Goal: Transaction & Acquisition: Subscribe to service/newsletter

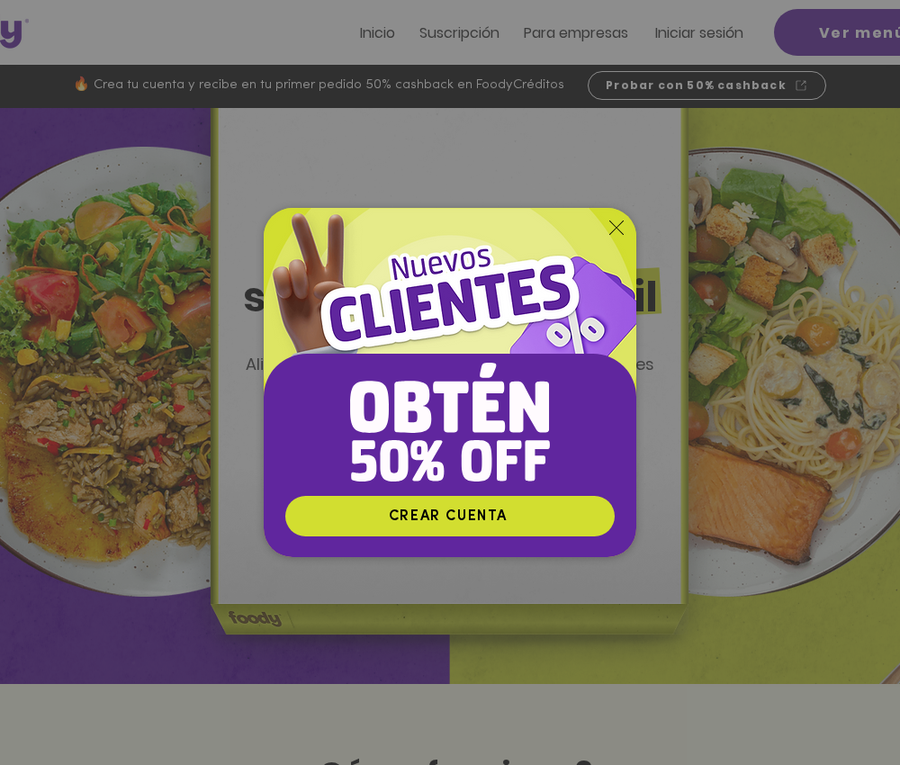
click at [646, 228] on div "Nuevos suscriptores 50% off" at bounding box center [450, 382] width 900 height 765
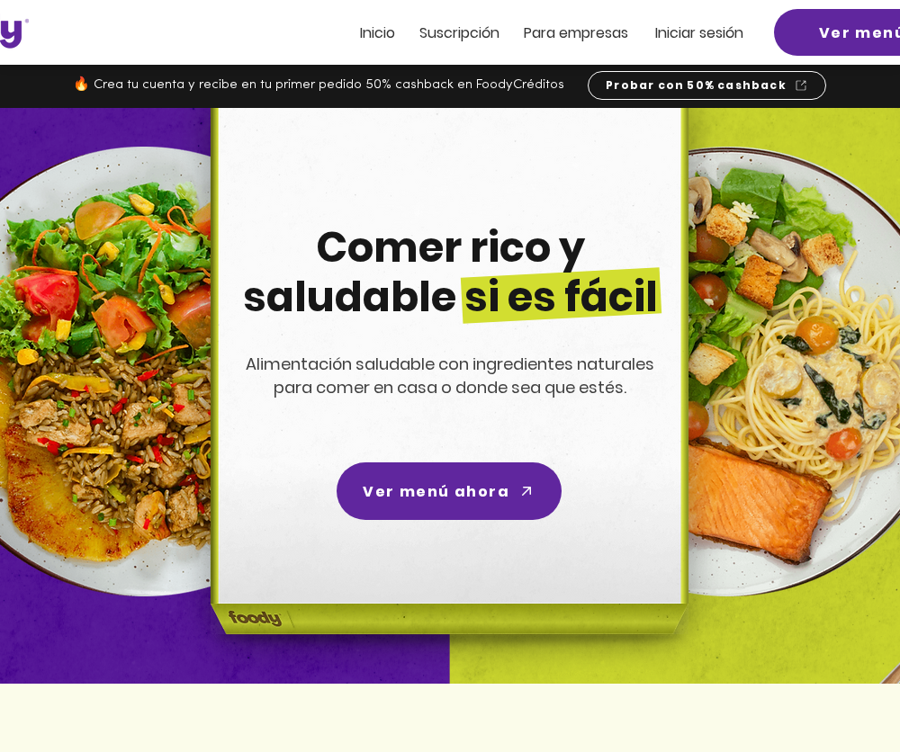
click at [694, 40] on span "Iniciar sesión" at bounding box center [699, 33] width 88 height 21
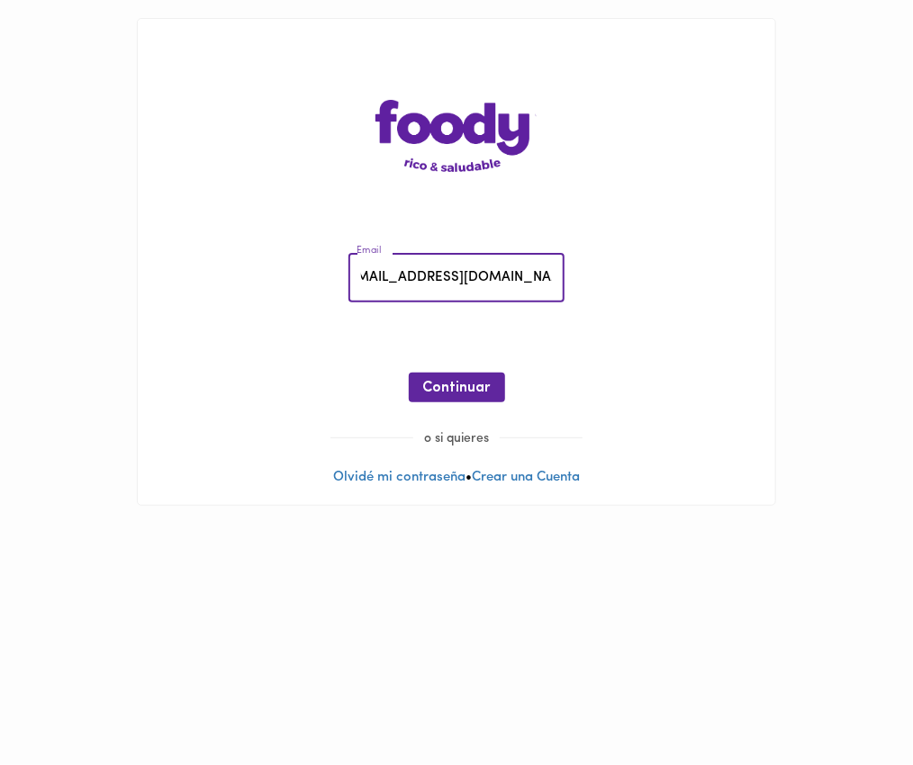
scroll to position [0, 29]
type input "muroreyeskevinalfredo@gmail.com"
click at [444, 393] on span "Continuar" at bounding box center [457, 388] width 68 height 17
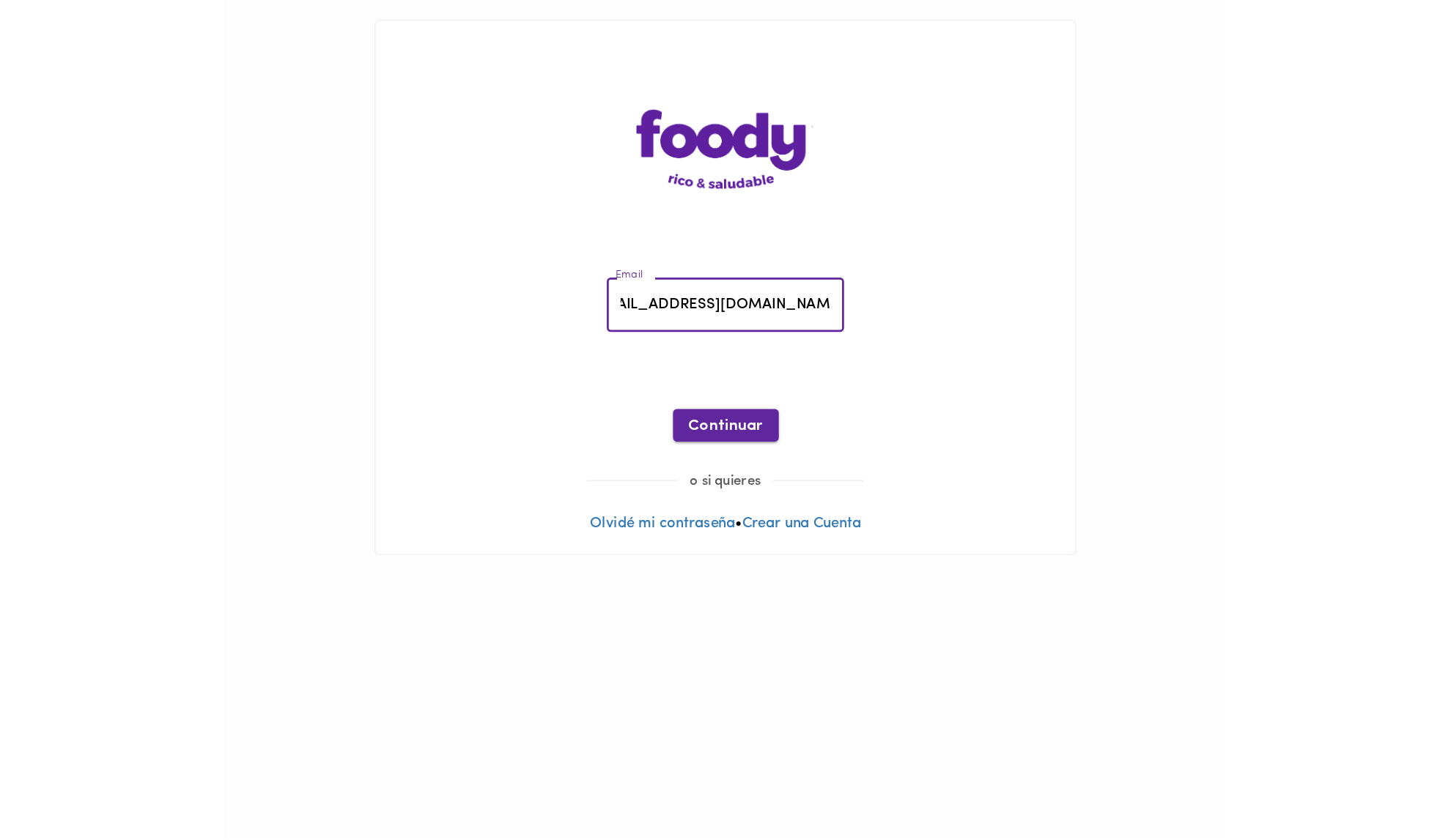
scroll to position [0, 0]
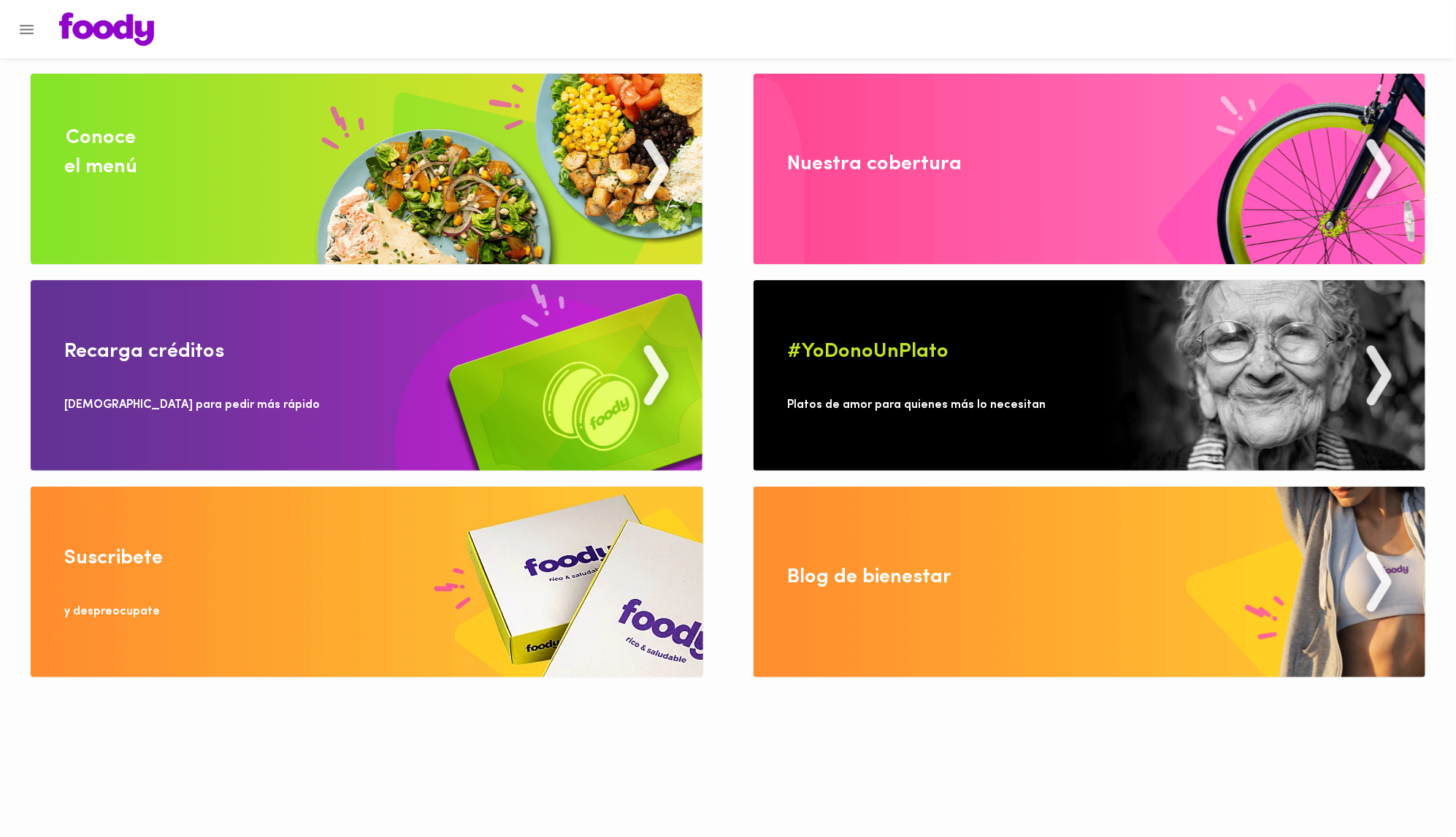
click at [177, 575] on img at bounding box center [367, 582] width 672 height 191
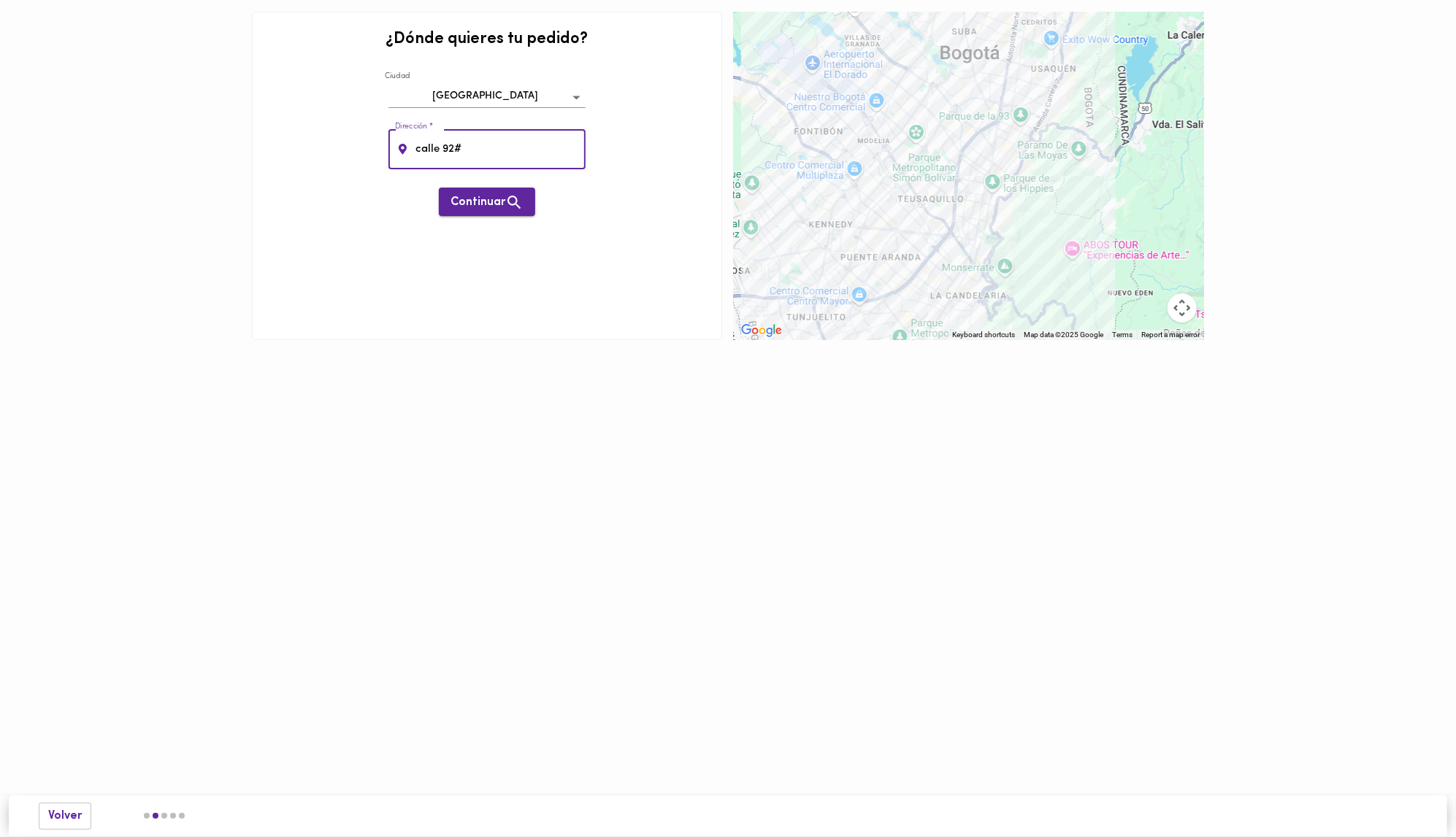
type input "calle 92#"
click at [464, 216] on button "Continuar" at bounding box center [487, 201] width 97 height 28
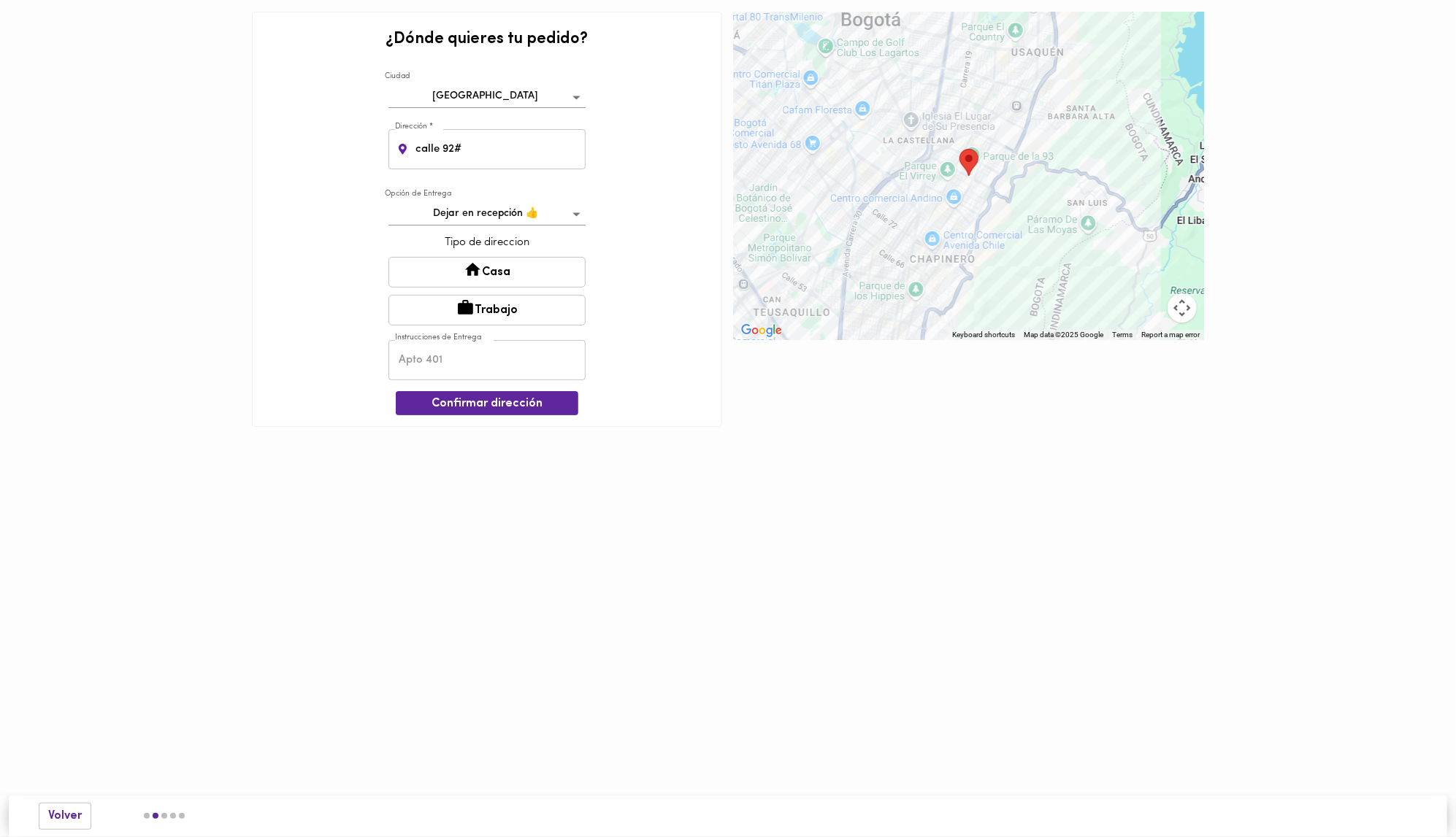
click at [526, 312] on button "Trabajo" at bounding box center [487, 311] width 197 height 31
click at [510, 384] on div "Opción de Entrega Dejar en recepción 👍 leave-at-reception Tipo de direccion Cas…" at bounding box center [487, 302] width 204 height 230
click at [492, 423] on div "¿Dónde quieres tu pedido? Ciudad Bogotá bogota Dirección * calle 92# Dirección …" at bounding box center [487, 220] width 470 height 417
click at [493, 404] on span "Confirmar dirección" at bounding box center [487, 405] width 159 height 14
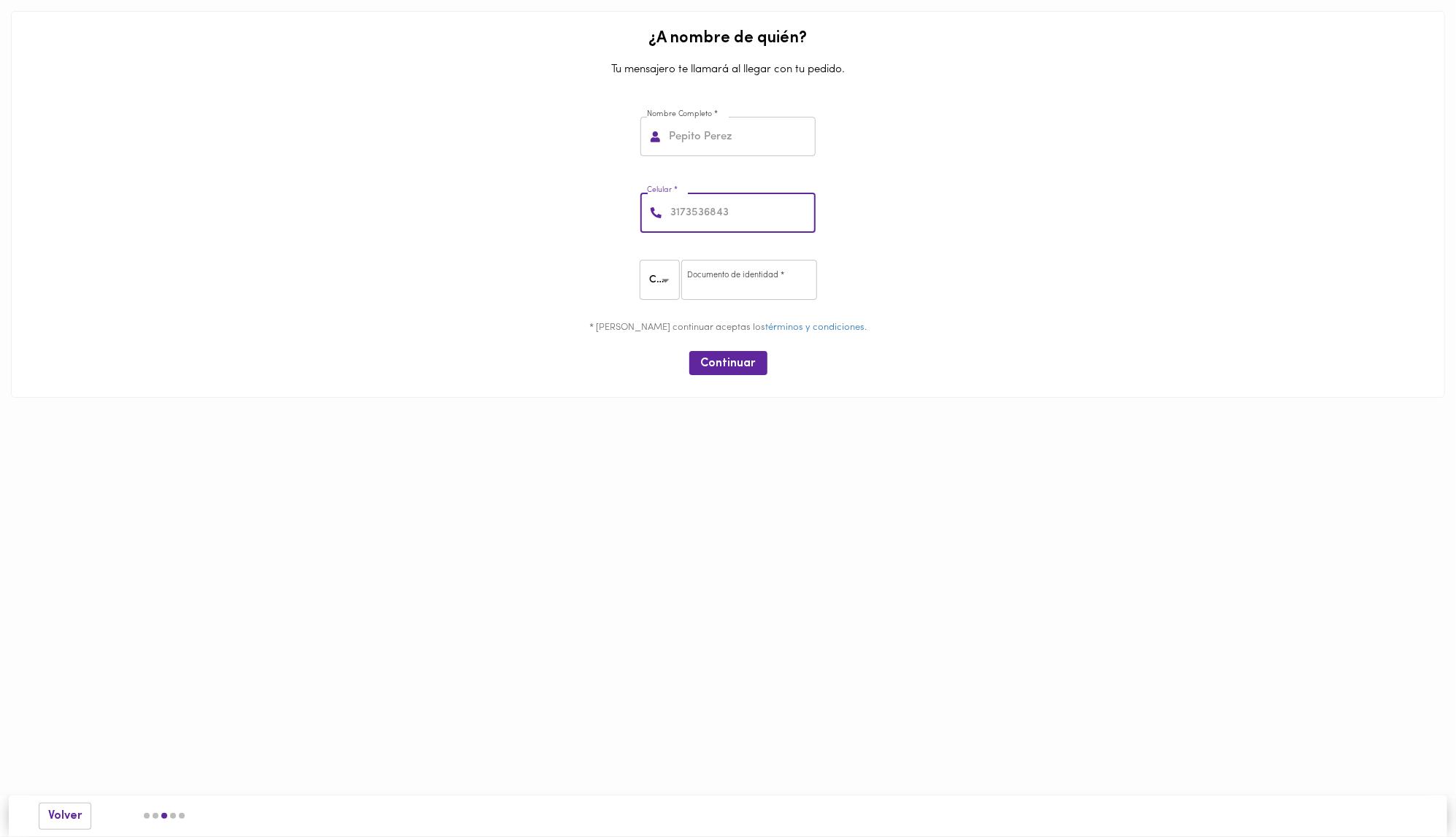
click at [702, 200] on input "number" at bounding box center [741, 213] width 148 height 41
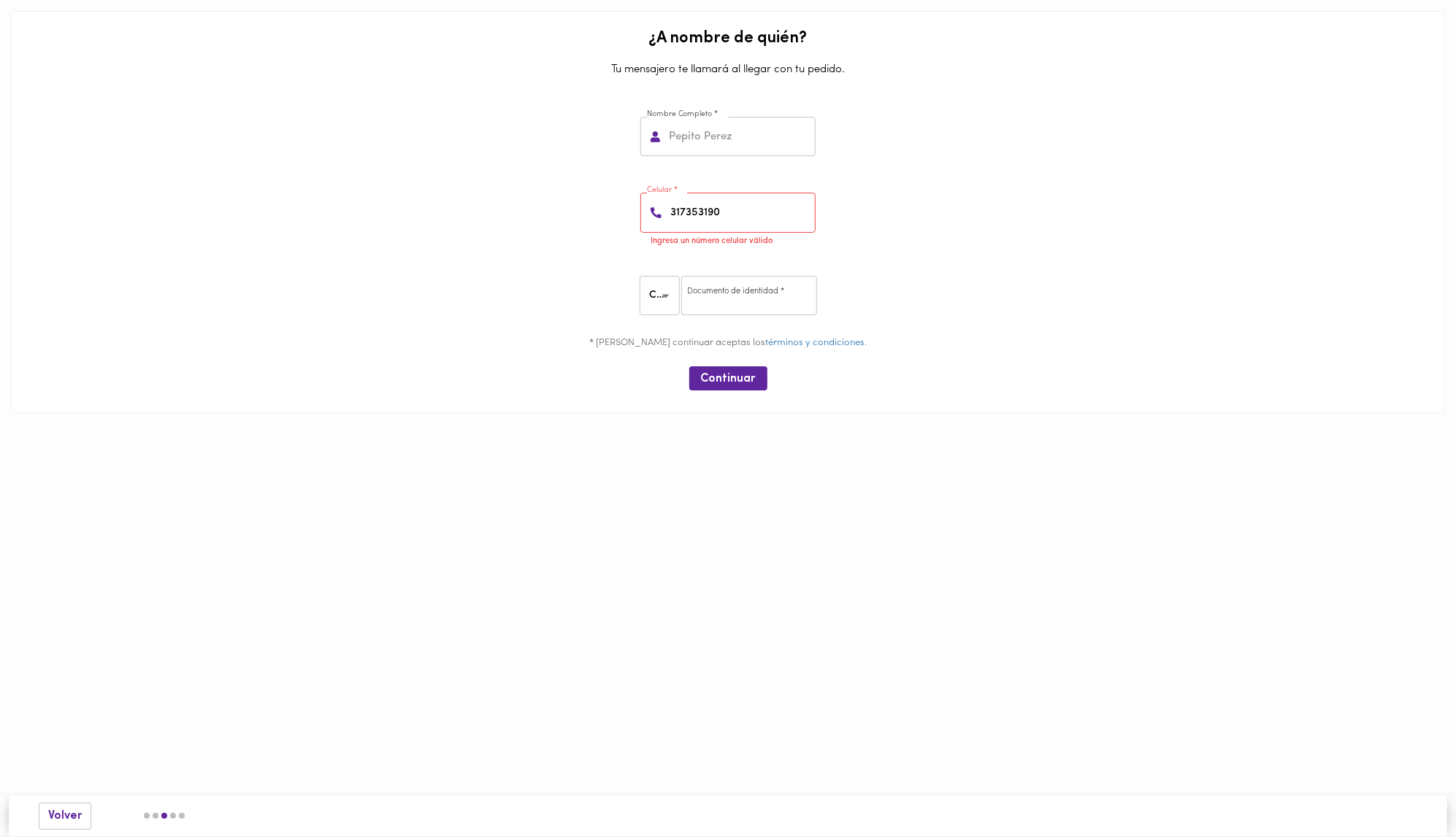
click at [740, 233] on div "Celular * 317353190 Celular * Ingresa un número celular válido" at bounding box center [728, 217] width 1422 height 92
click at [740, 225] on input "317353190" at bounding box center [741, 213] width 148 height 41
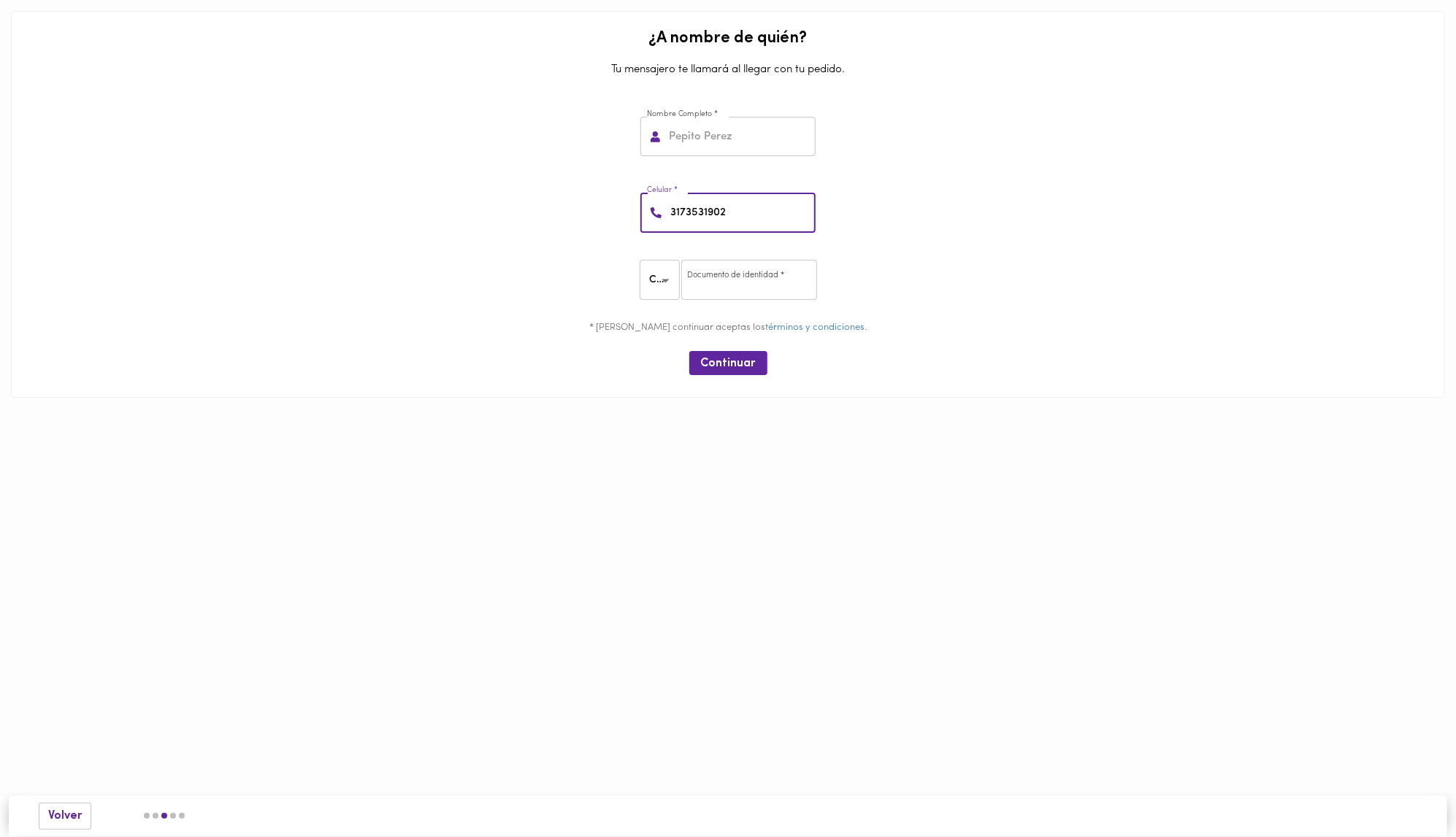
type input "3173531902"
click at [740, 272] on input "number" at bounding box center [749, 280] width 135 height 41
click at [670, 274] on body "¿A nombre de quién? Tu mensajero te llamará al llegar con tu pedido. Nombre Com…" at bounding box center [728, 221] width 1456 height 442
click at [667, 341] on li "PA" at bounding box center [662, 353] width 44 height 24
type input "PA"
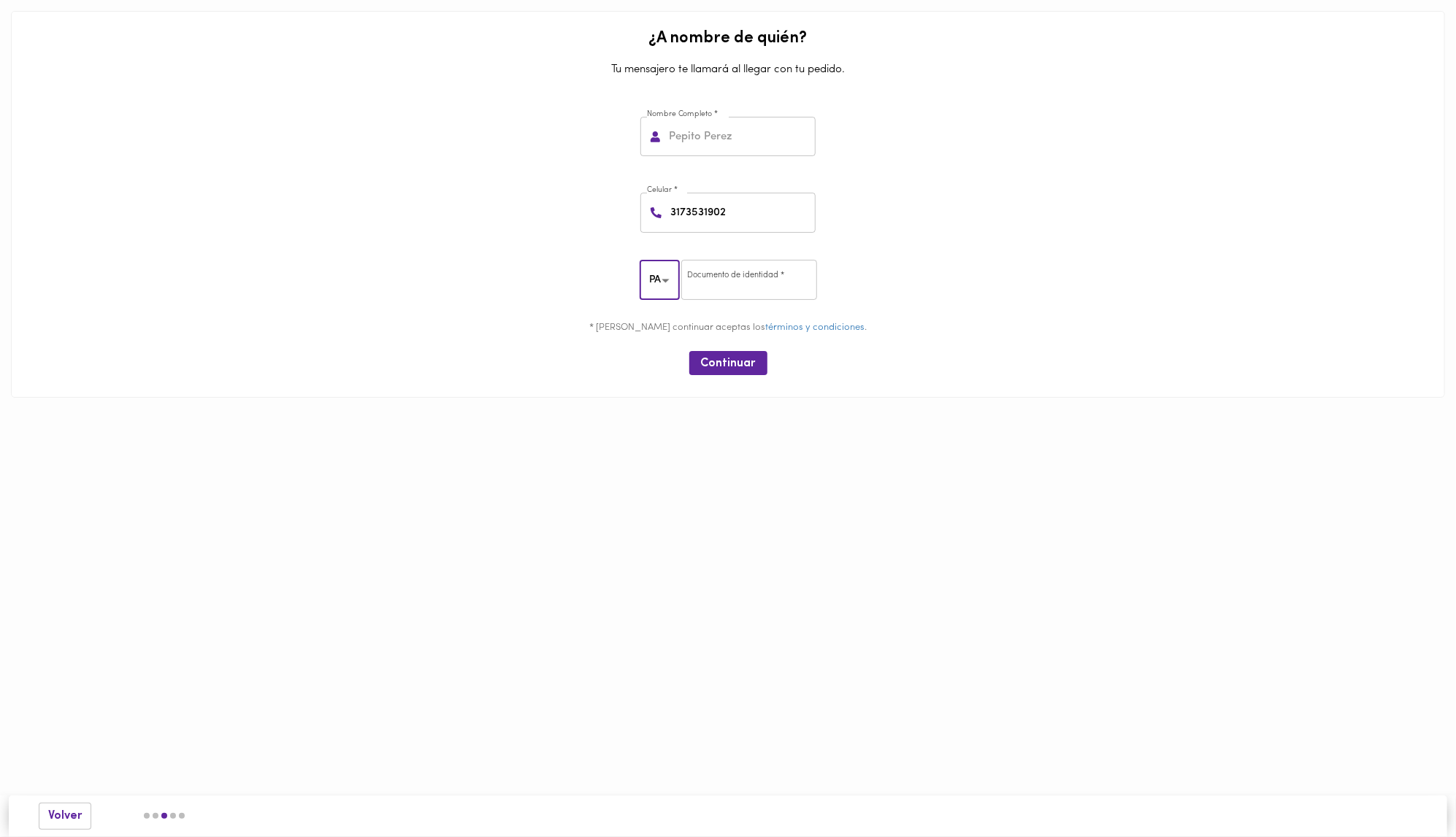
click at [703, 298] on input "number" at bounding box center [749, 280] width 135 height 41
type input "0394322"
click at [693, 369] on button "Continuar" at bounding box center [728, 363] width 78 height 24
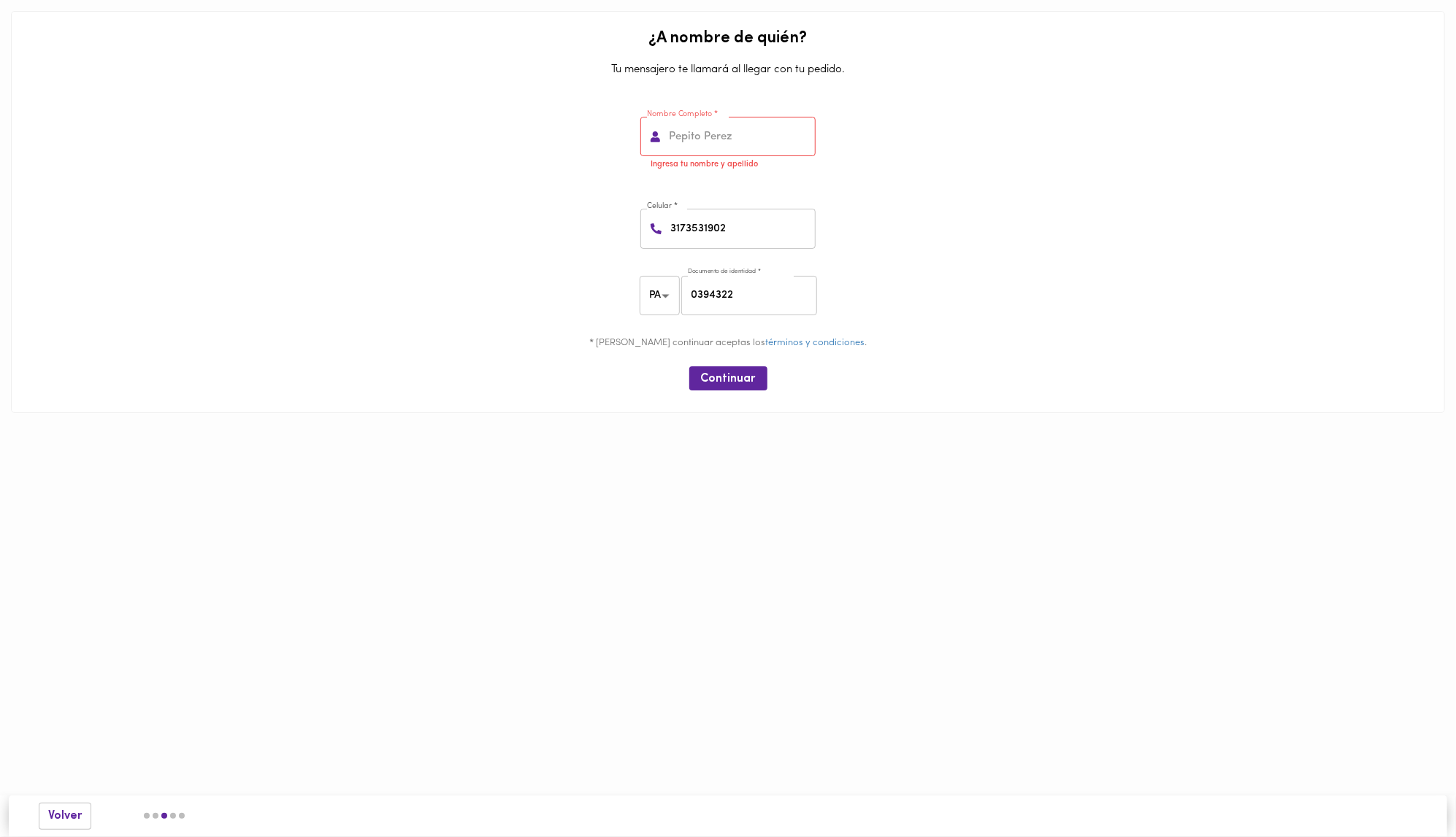
click at [713, 363] on div "Continuar" at bounding box center [728, 379] width 1422 height 36
click at [735, 153] on input "text" at bounding box center [741, 137] width 150 height 41
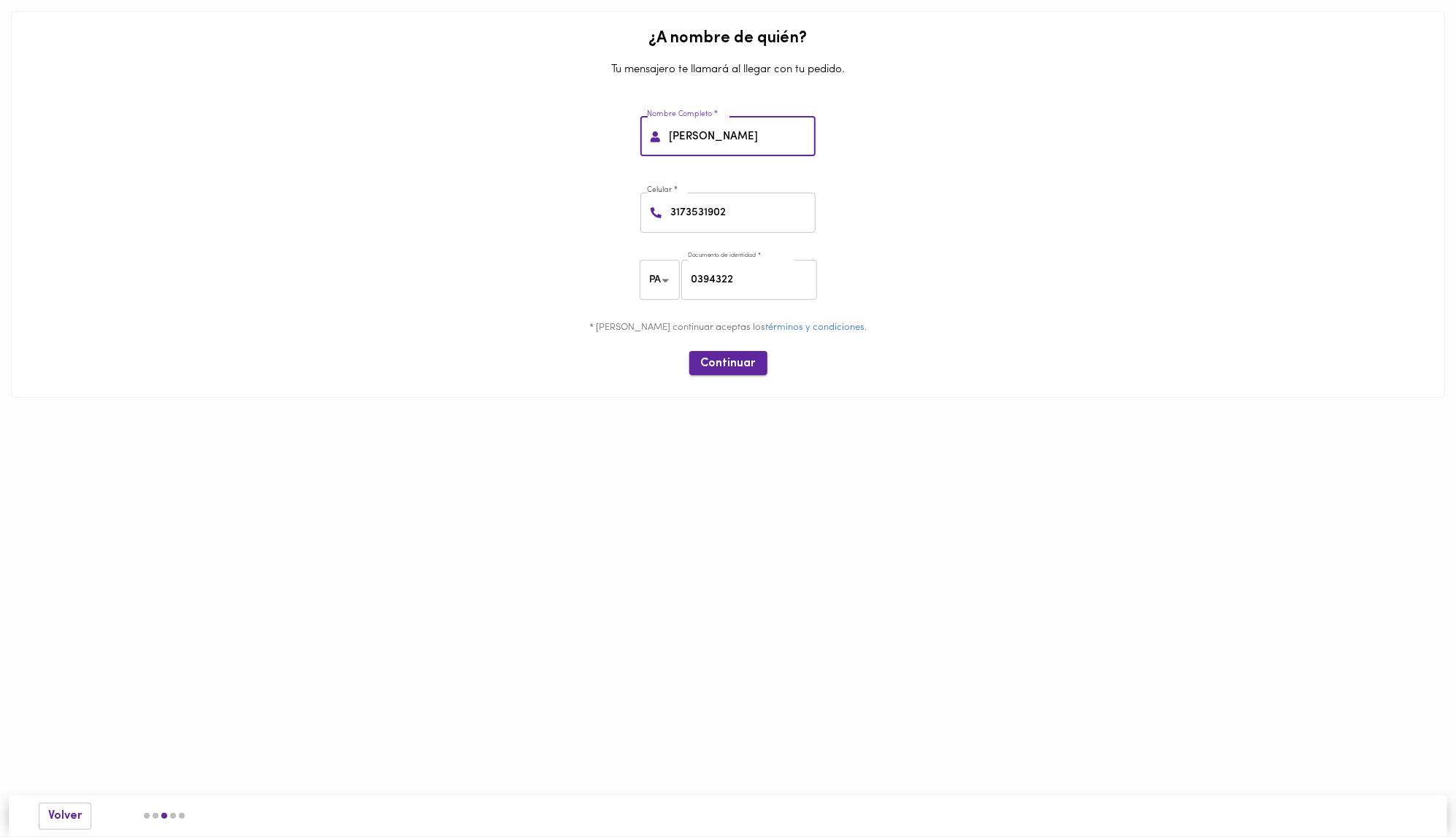
type input "carlos munoz"
click at [718, 361] on span "Continuar" at bounding box center [728, 363] width 55 height 14
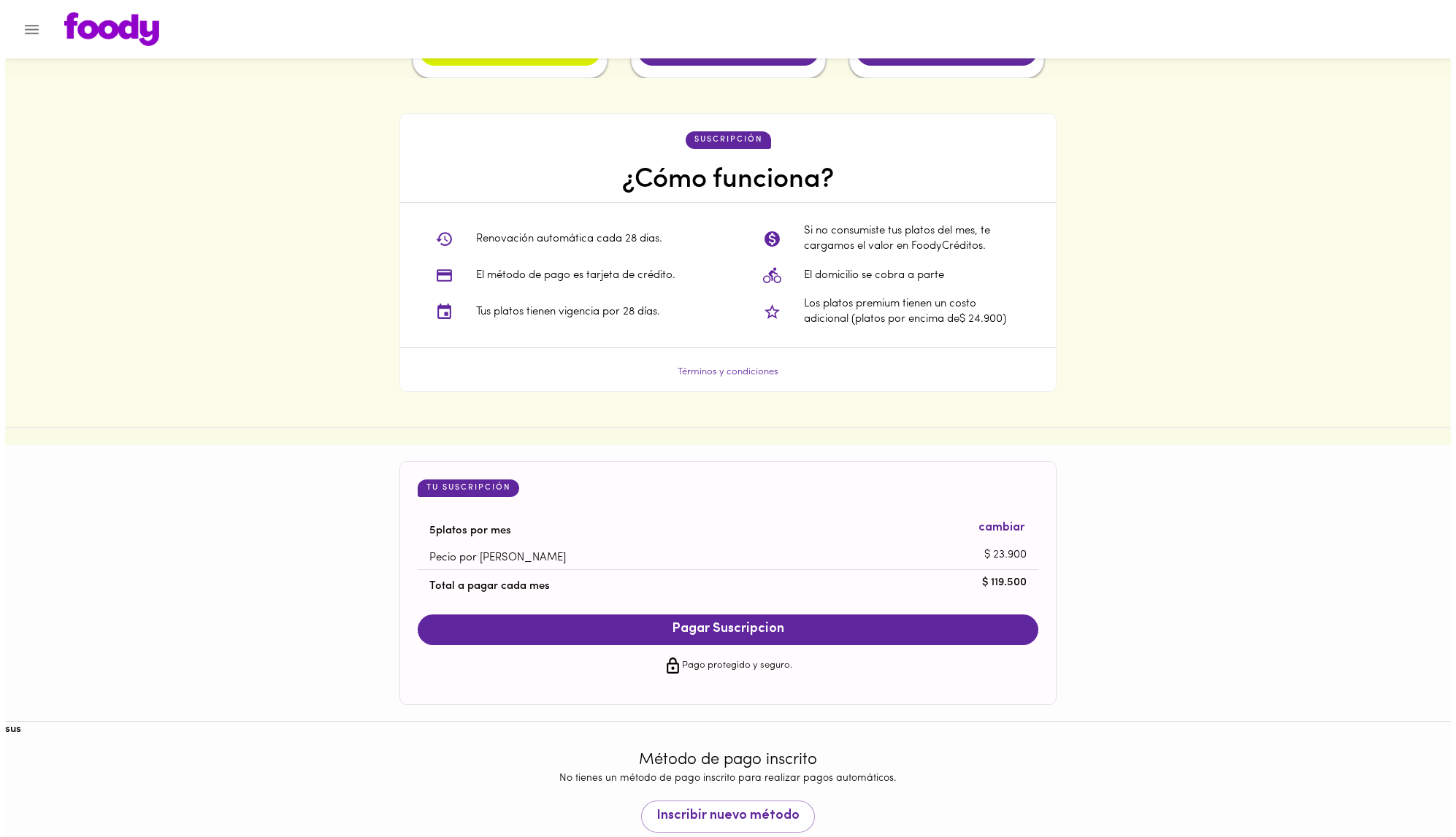
scroll to position [1087, 0]
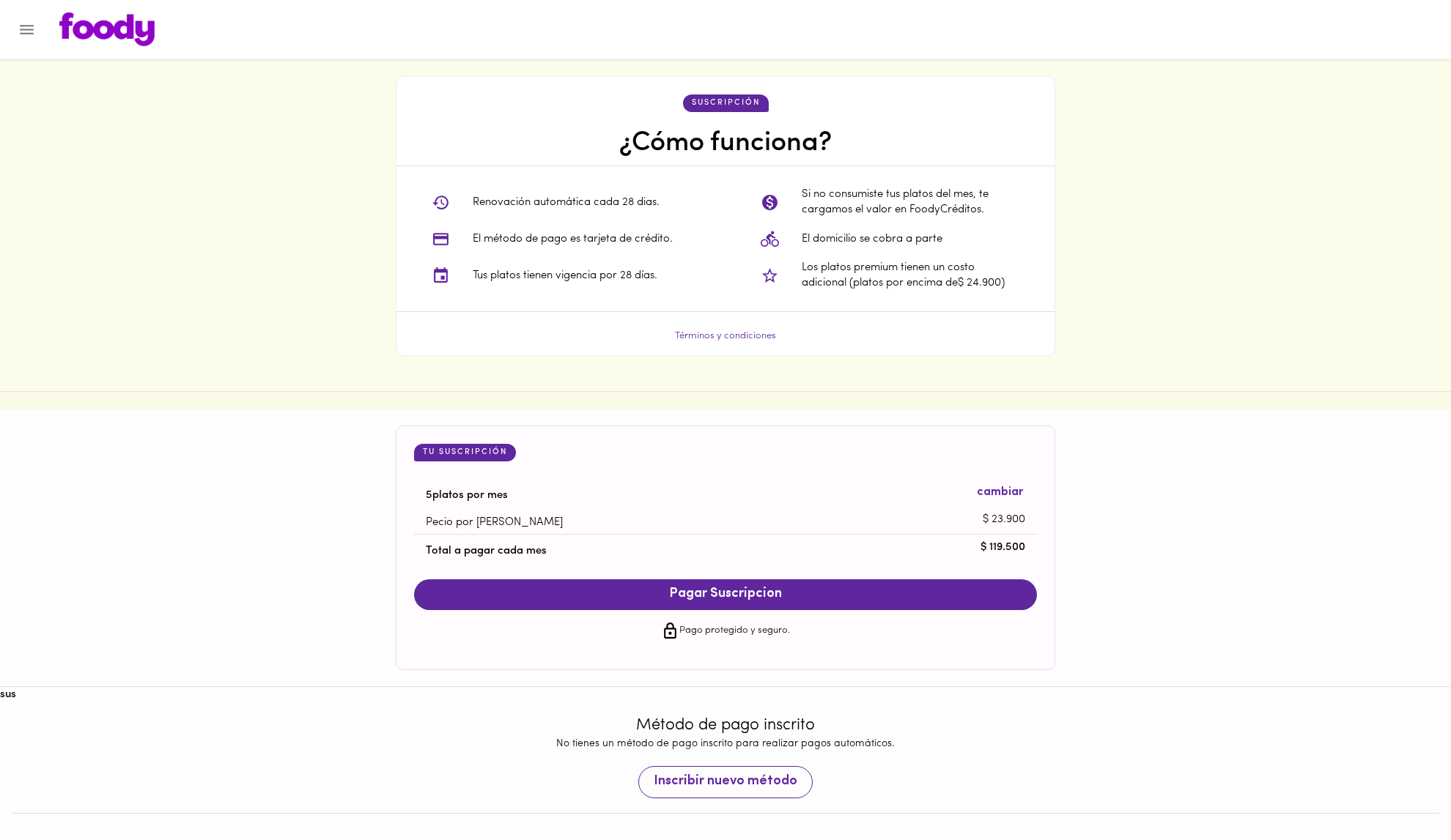
click at [743, 622] on span "Inscribir nuevo método" at bounding box center [726, 782] width 143 height 16
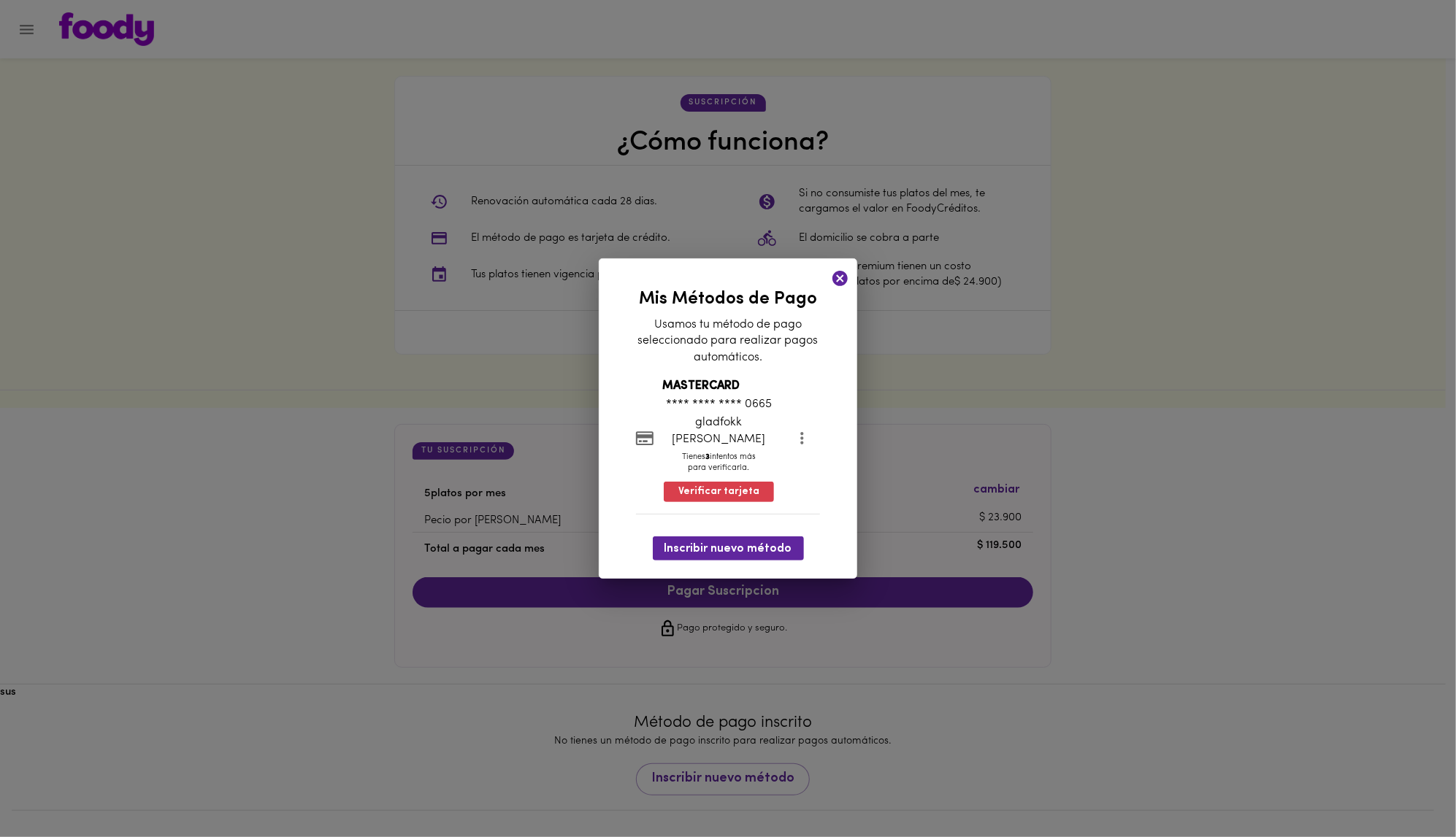
click at [714, 435] on p "gladfokk alejandro" at bounding box center [719, 431] width 114 height 33
drag, startPoint x: 709, startPoint y: 433, endPoint x: 696, endPoint y: 435, distance: 13.2
click at [696, 435] on p "gladfokk alejandro" at bounding box center [719, 431] width 114 height 33
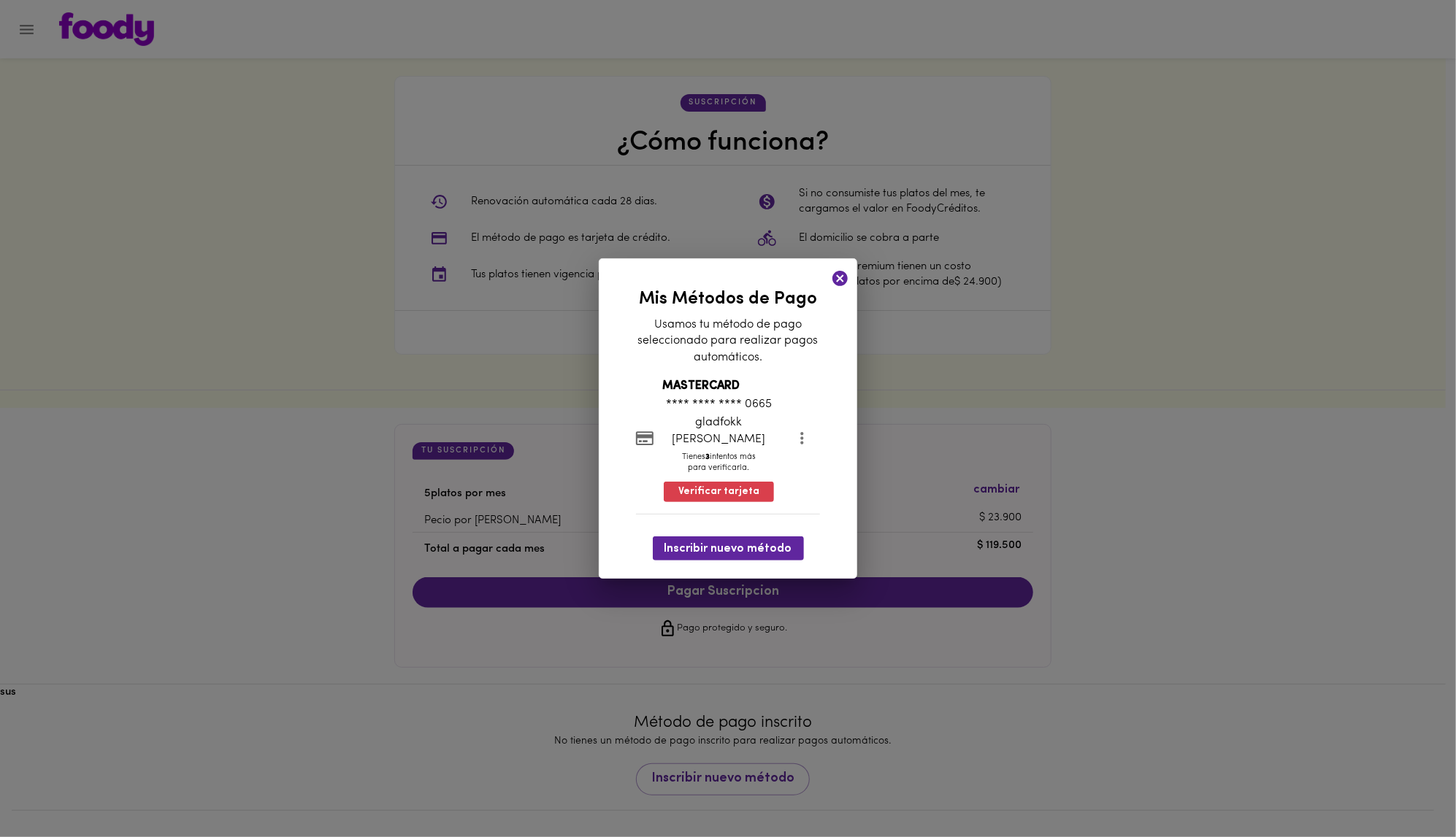
click at [740, 305] on div "Mis Métodos de Pago Usamos tu método de pago seleccionado para realizar pagos a…" at bounding box center [728, 418] width 1456 height 837
click at [722, 543] on span "Inscribir nuevo método" at bounding box center [728, 549] width 128 height 14
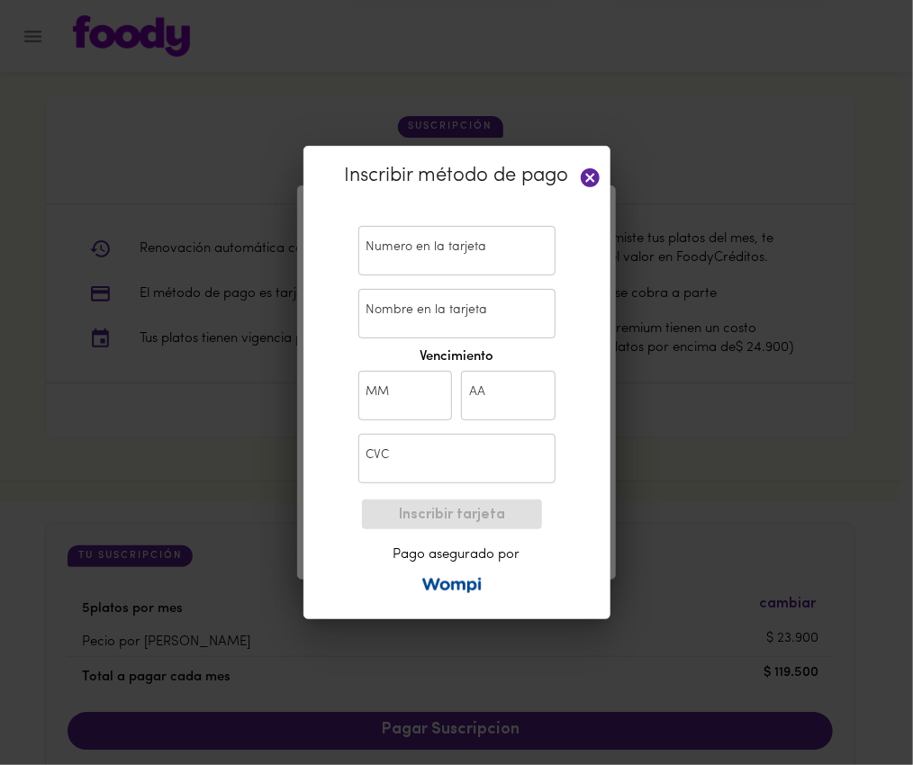
click at [409, 260] on input "text" at bounding box center [456, 251] width 197 height 50
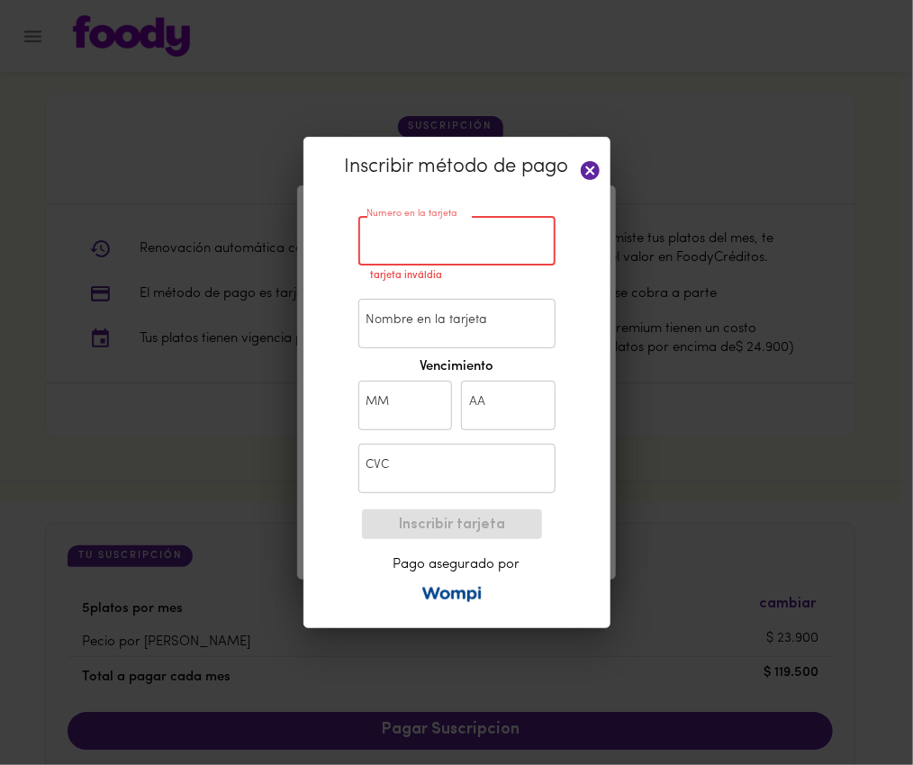
click at [428, 331] on input "Nombre en la tarjeta" at bounding box center [456, 324] width 197 height 50
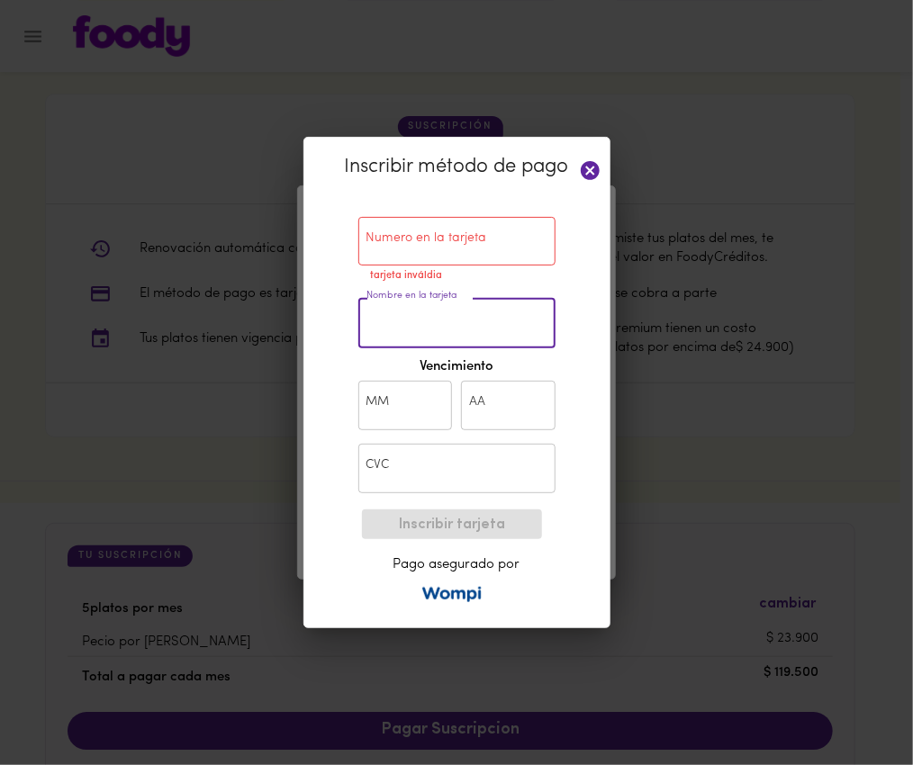
click at [425, 218] on input "text" at bounding box center [456, 242] width 197 height 50
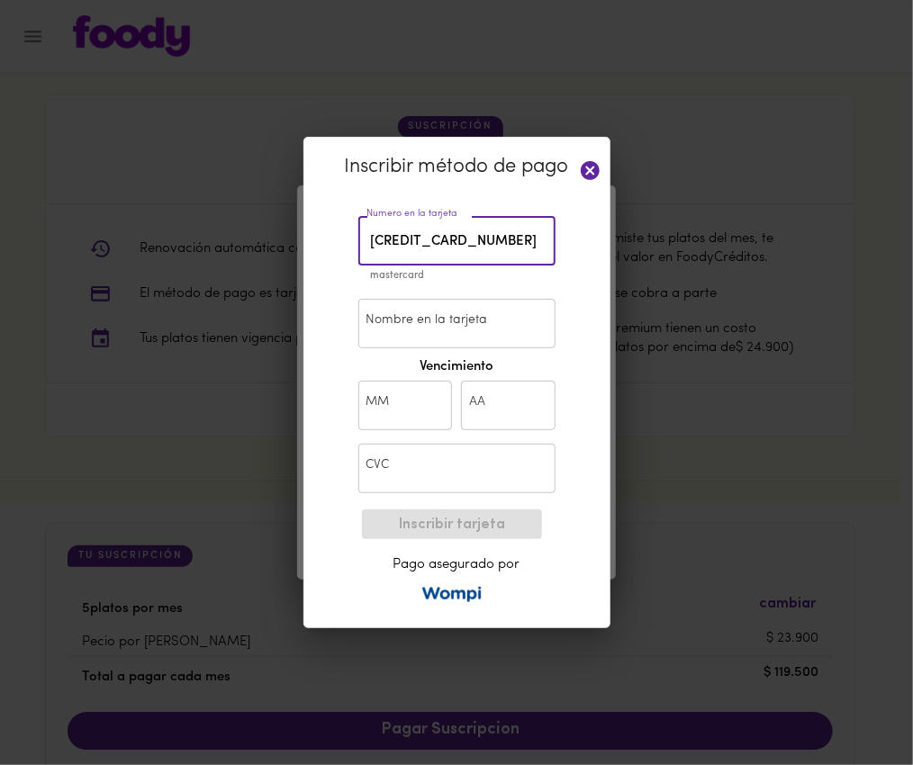
type input "5186 6449 7557 9053"
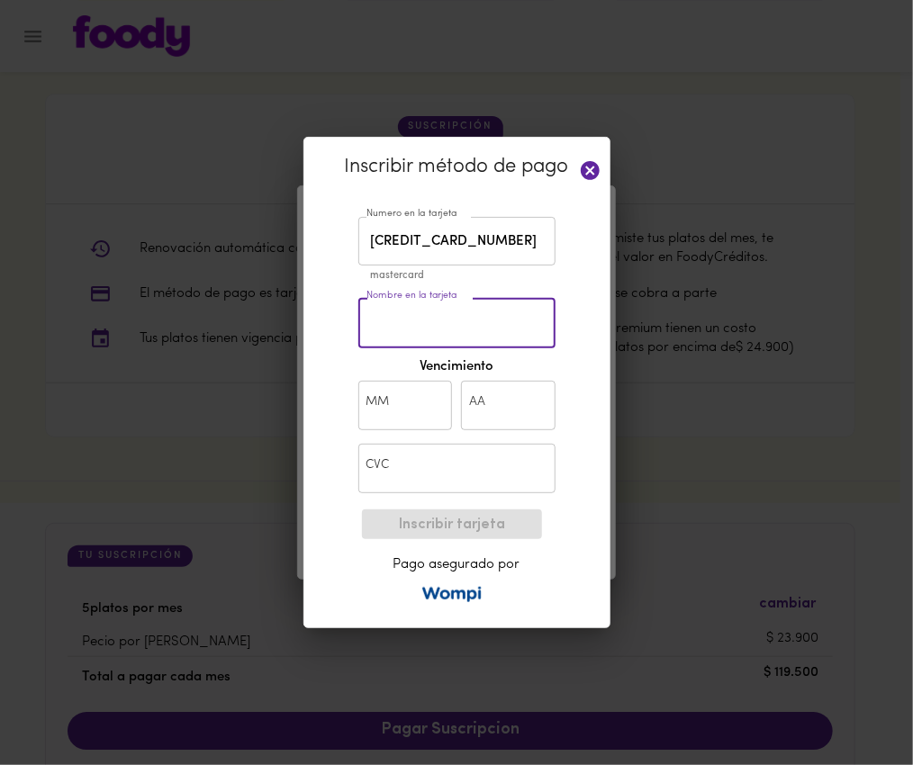
click at [414, 325] on input "Nombre en la tarjeta" at bounding box center [456, 324] width 197 height 50
type input "luisa marchionni"
click at [403, 393] on input "text" at bounding box center [405, 406] width 95 height 50
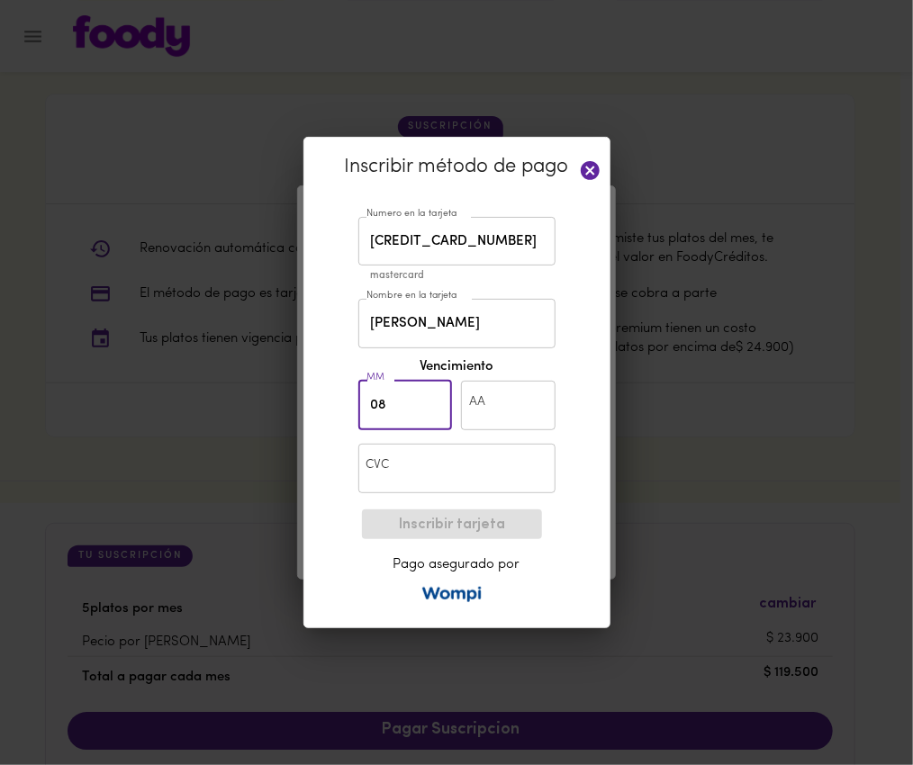
type input "08"
drag, startPoint x: 457, startPoint y: 403, endPoint x: 472, endPoint y: 401, distance: 14.5
click at [472, 401] on div "AA AA" at bounding box center [508, 405] width 104 height 59
click at [490, 397] on input "text" at bounding box center [508, 406] width 95 height 50
type input "30"
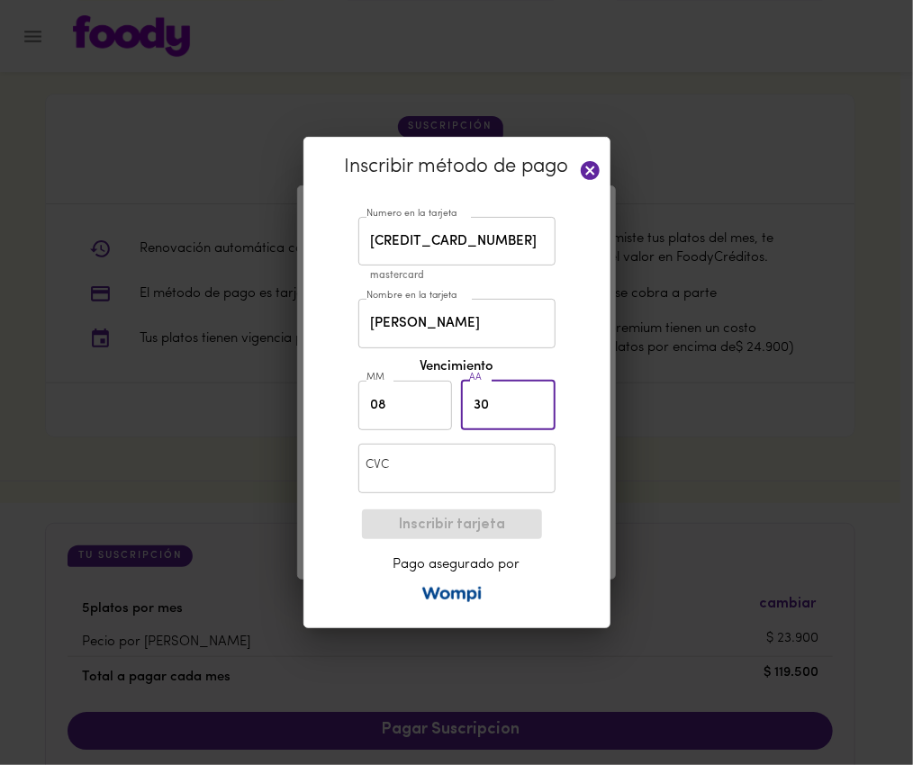
click at [497, 487] on input "text" at bounding box center [456, 469] width 197 height 50
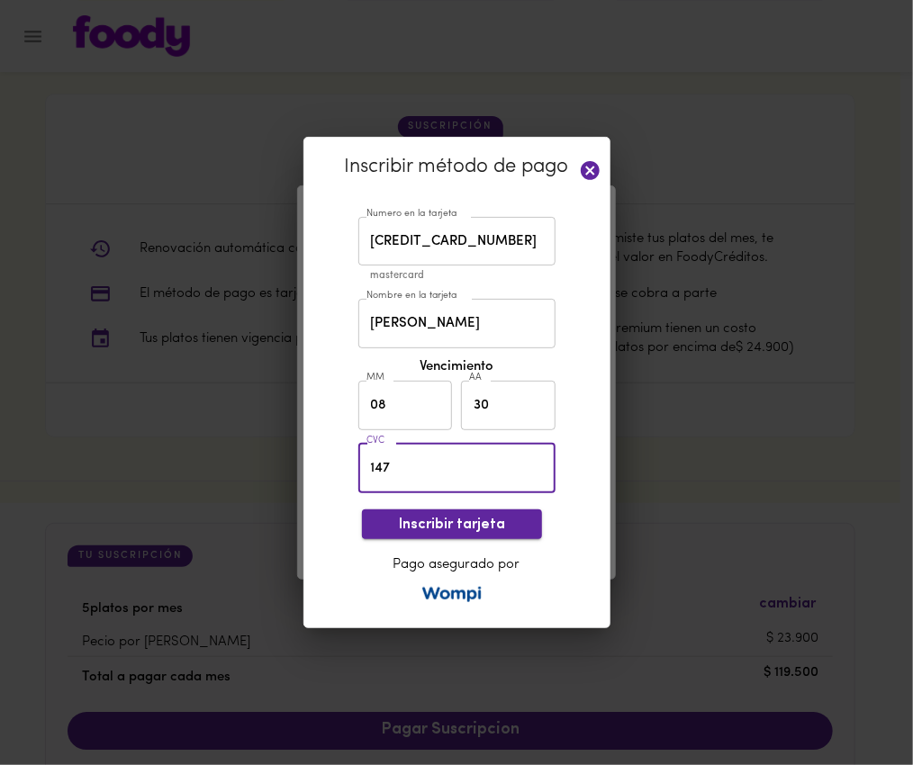
type input "147"
click at [470, 517] on span "Inscribir tarjeta" at bounding box center [451, 525] width 151 height 17
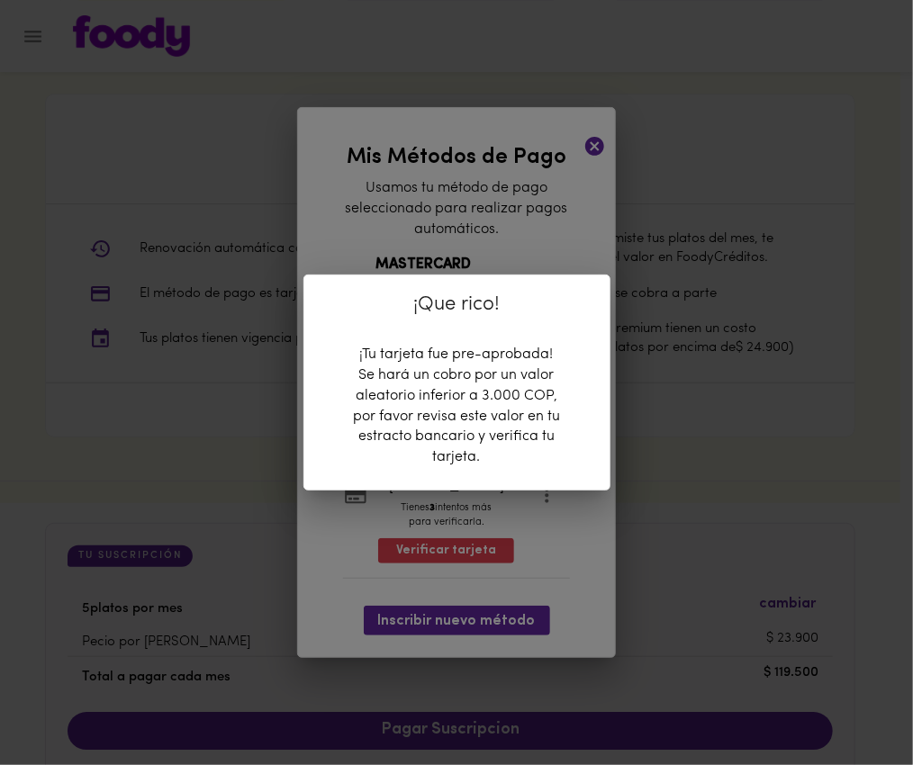
click at [454, 251] on div "¡Que rico! ¡Tu tarjeta fue pre-aprobada! Se hará un cobro por un valor aleatori…" at bounding box center [456, 382] width 913 height 765
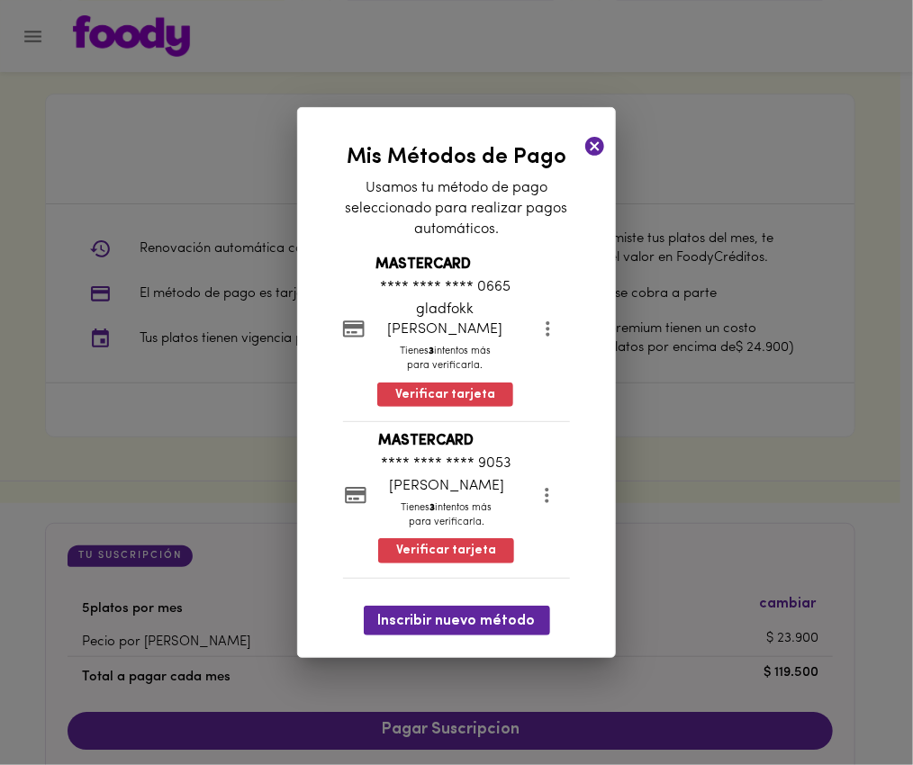
click at [595, 152] on icon at bounding box center [594, 146] width 19 height 19
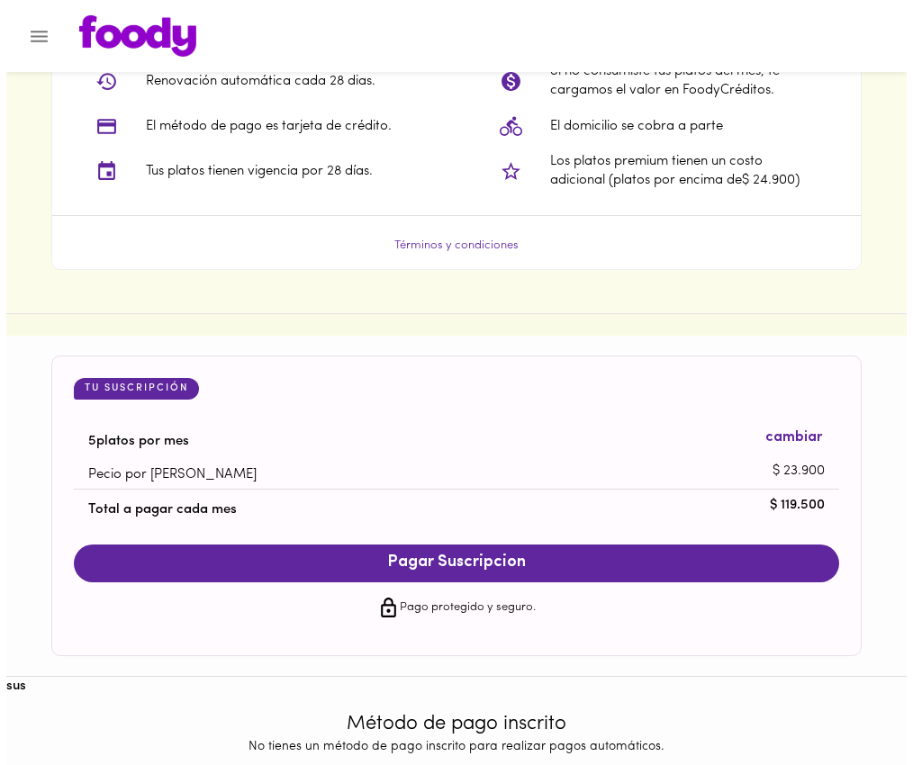
scroll to position [1607, 0]
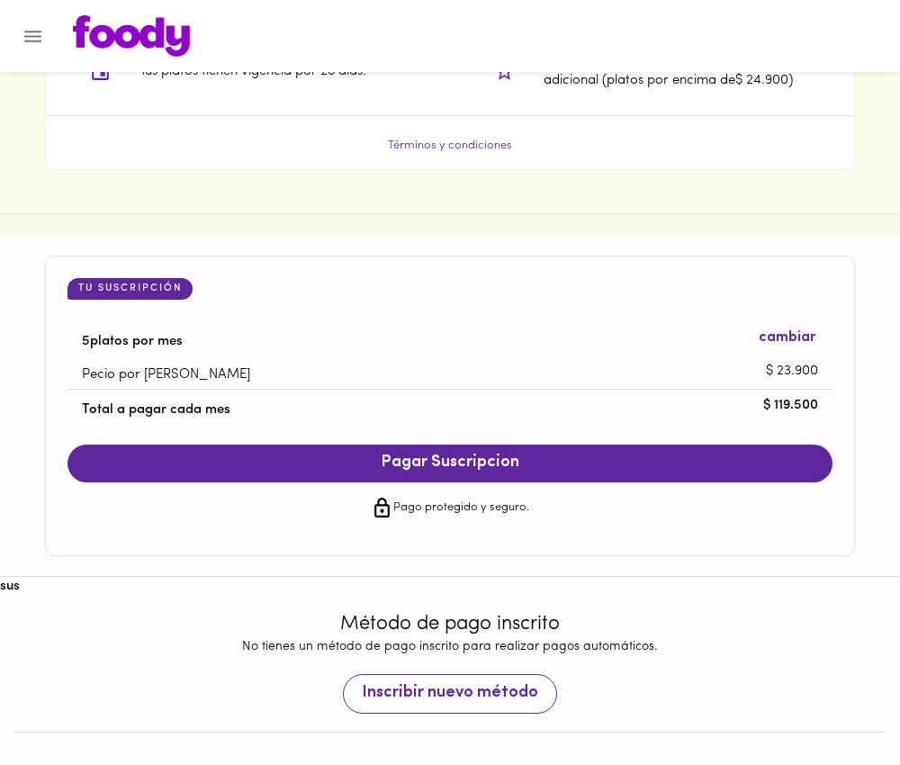
click at [433, 704] on span "Inscribir nuevo método" at bounding box center [450, 694] width 176 height 20
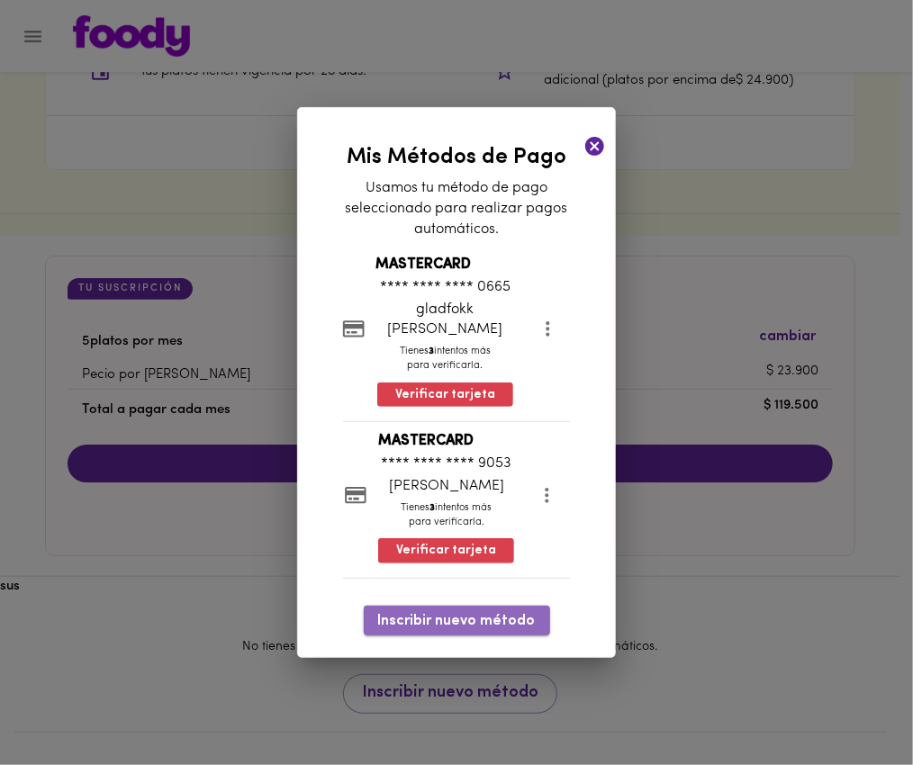
click at [476, 613] on span "Inscribir nuevo método" at bounding box center [457, 621] width 158 height 17
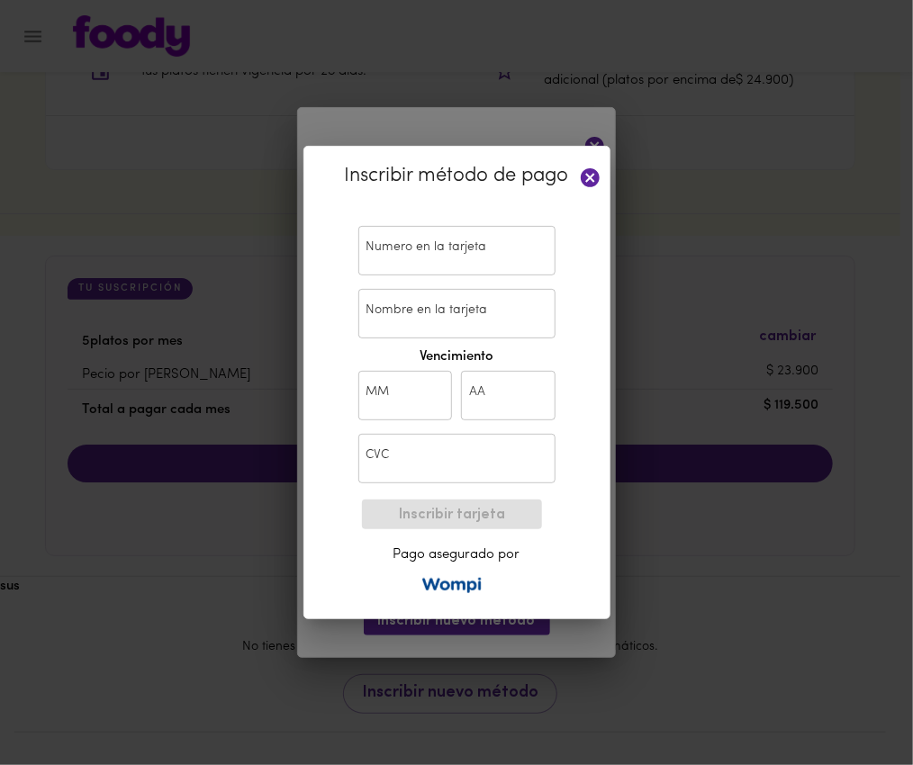
click at [426, 254] on input "text" at bounding box center [456, 251] width 197 height 50
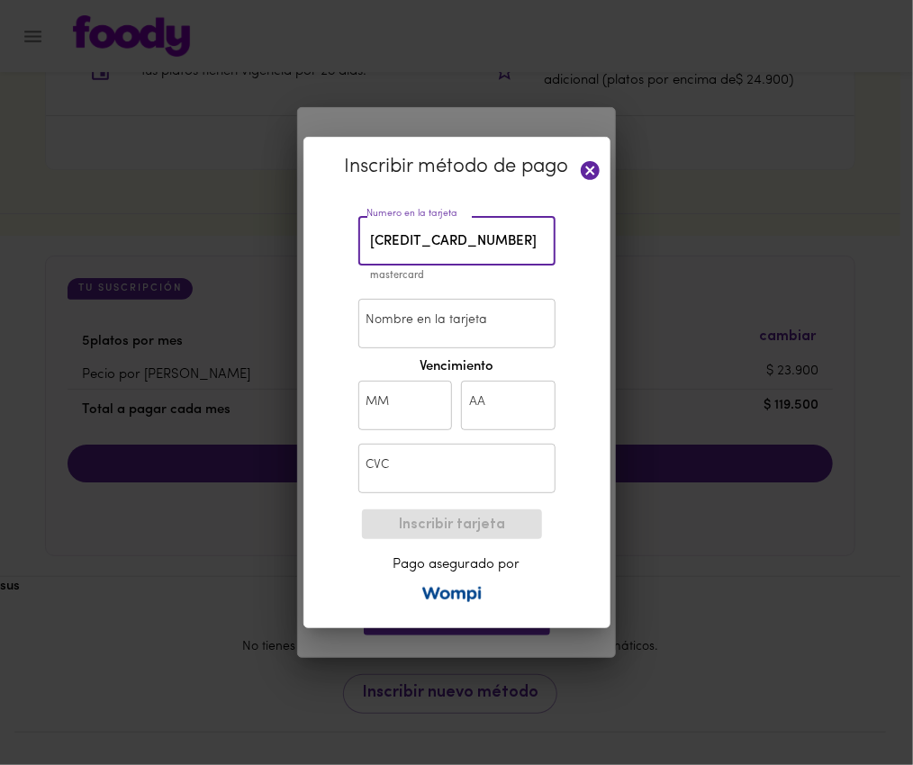
type input "5165 8501 0176 1367"
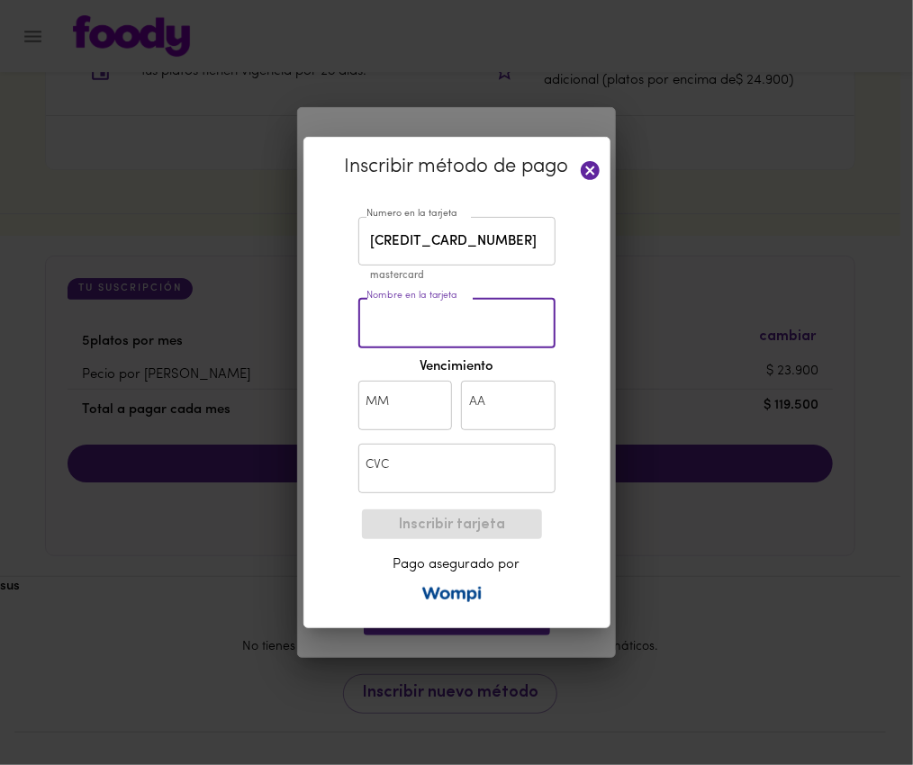
click at [474, 311] on input "Nombre en la tarjeta" at bounding box center [456, 324] width 197 height 50
type input "luisa marchionni"
click at [411, 408] on input "text" at bounding box center [405, 406] width 95 height 50
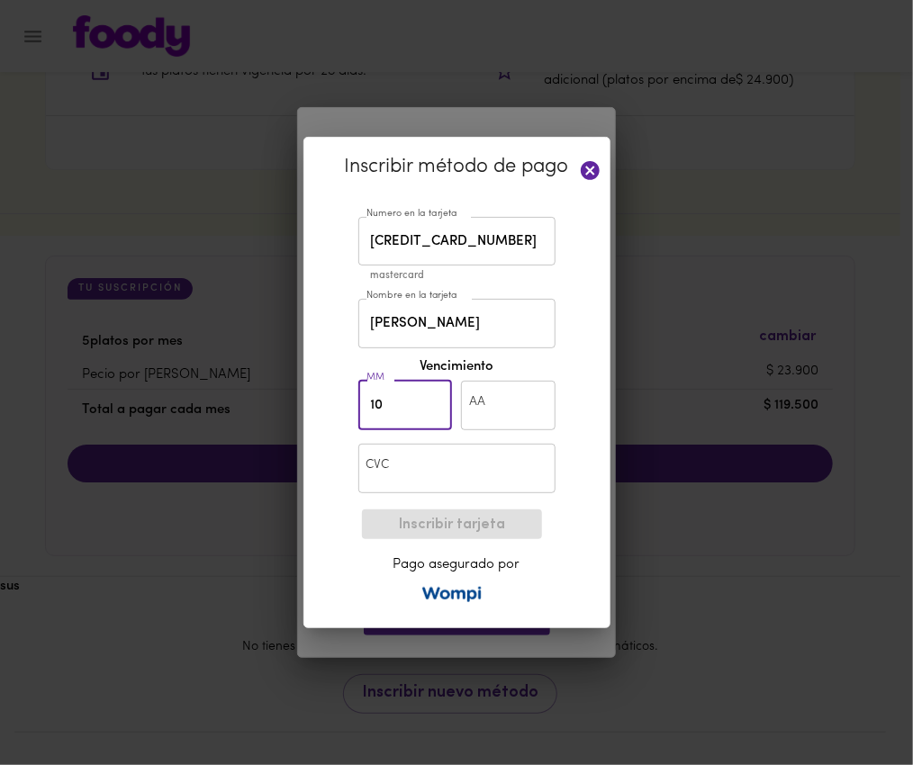
type input "10"
click at [491, 378] on div "AA AA" at bounding box center [508, 405] width 104 height 59
click at [500, 419] on input "text" at bounding box center [508, 406] width 95 height 50
type input "29"
click at [472, 462] on input "text" at bounding box center [456, 469] width 197 height 50
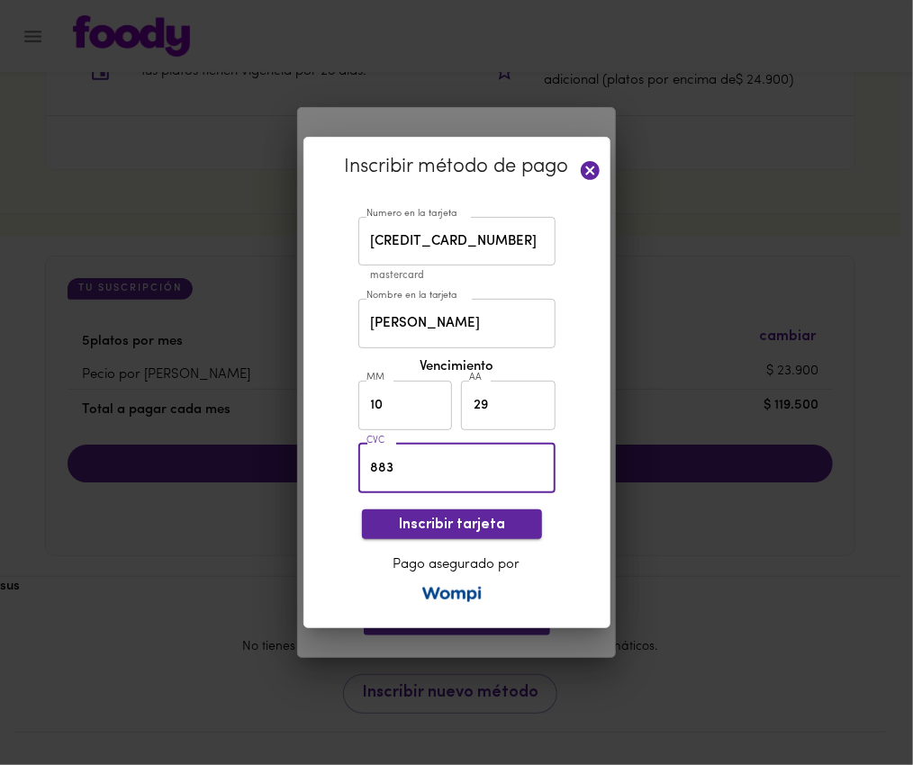
type input "883"
click at [491, 530] on span "Inscribir tarjeta" at bounding box center [451, 525] width 151 height 17
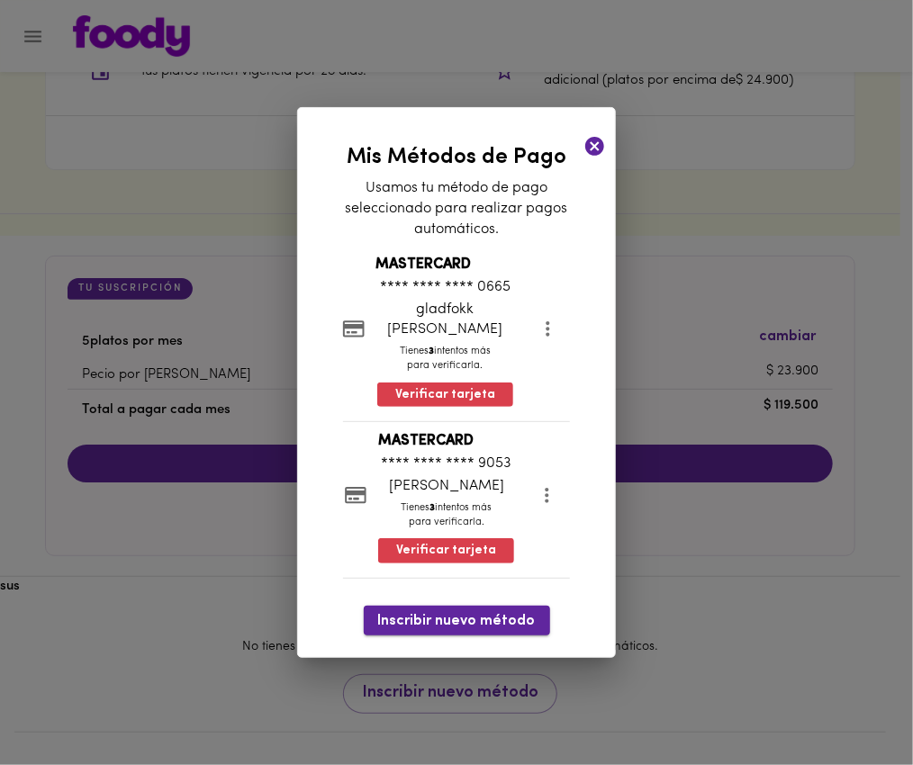
click at [515, 613] on span "Inscribir nuevo método" at bounding box center [457, 621] width 158 height 17
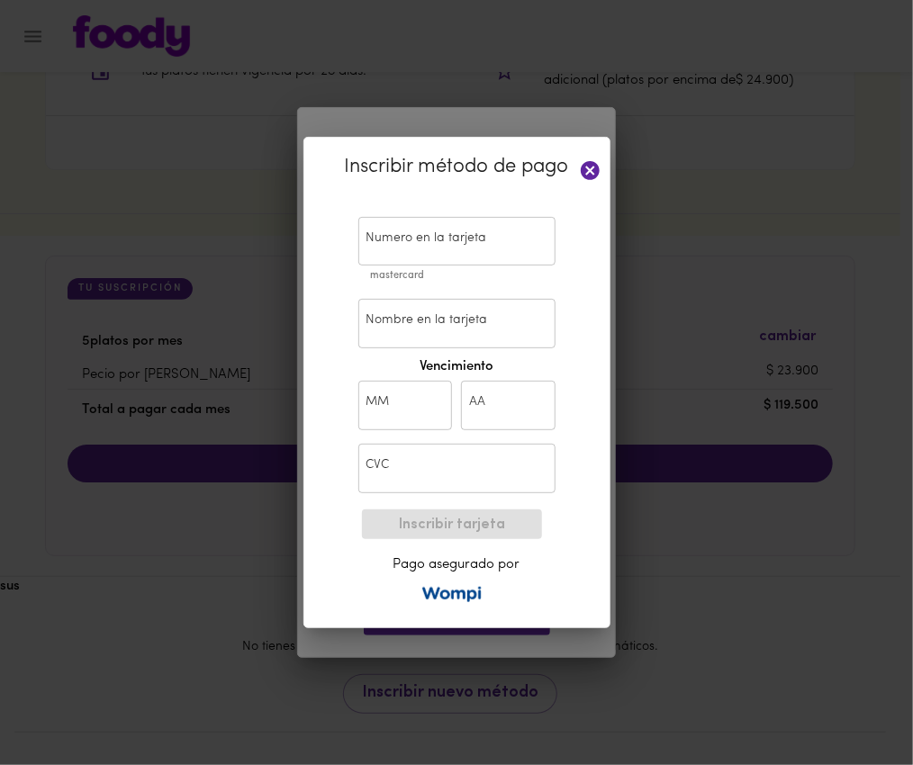
click at [407, 257] on input "text" at bounding box center [456, 242] width 197 height 50
type input "5536 6819 7461 4033"
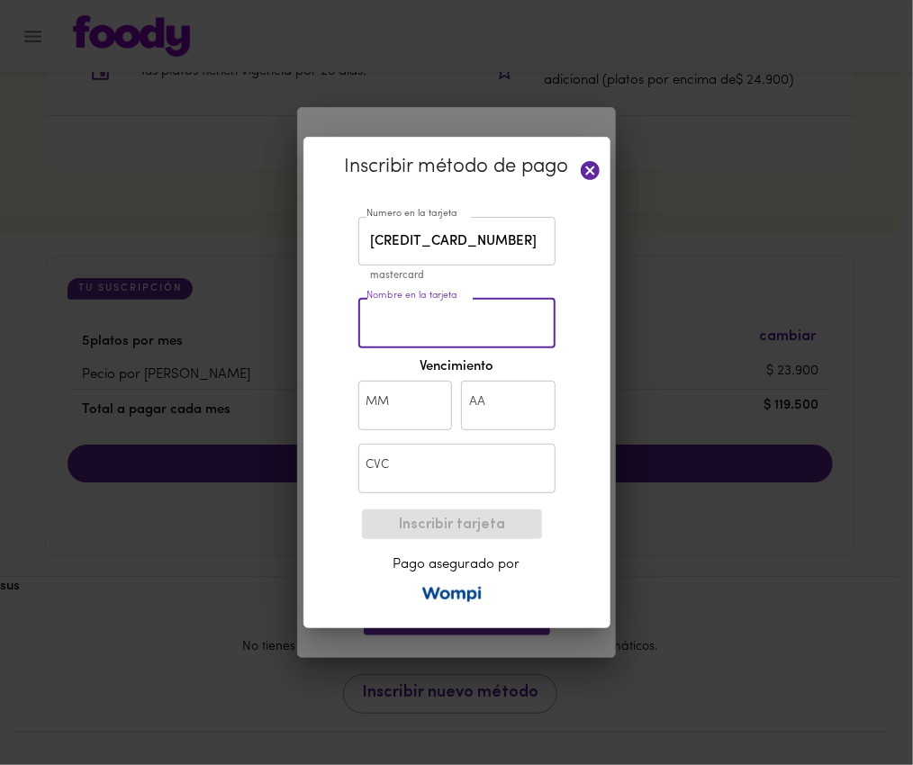
click at [463, 310] on input "Nombre en la tarjeta" at bounding box center [456, 324] width 197 height 50
type input "luisa marchionni"
click at [427, 398] on input "text" at bounding box center [405, 406] width 95 height 50
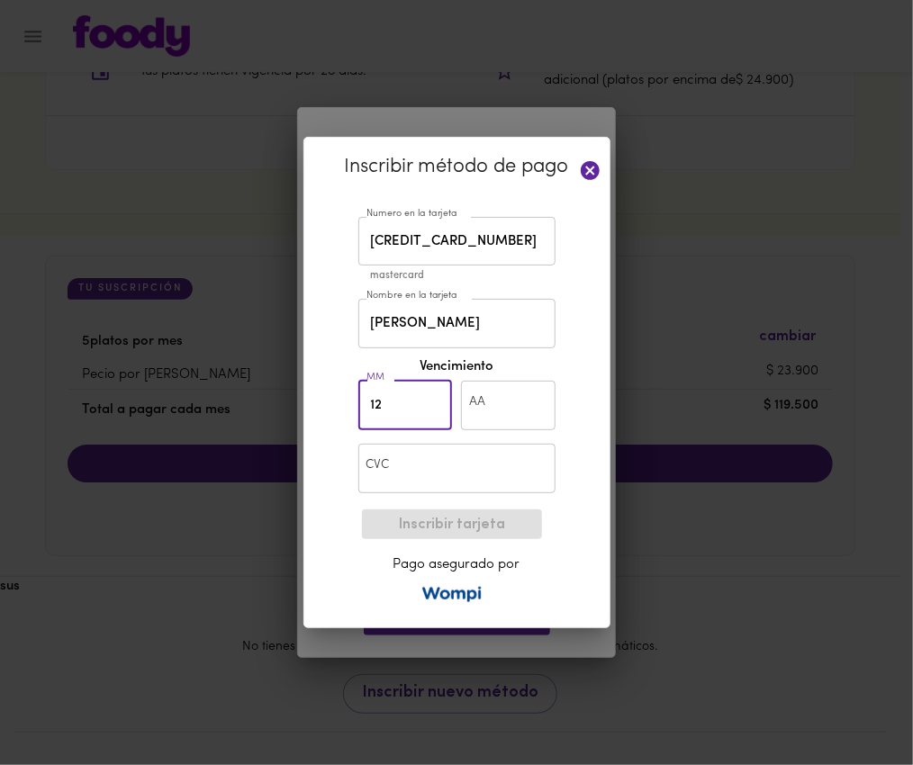
type input "12"
click at [480, 413] on input "text" at bounding box center [508, 406] width 95 height 50
type input "25"
click at [484, 483] on input "text" at bounding box center [456, 469] width 197 height 50
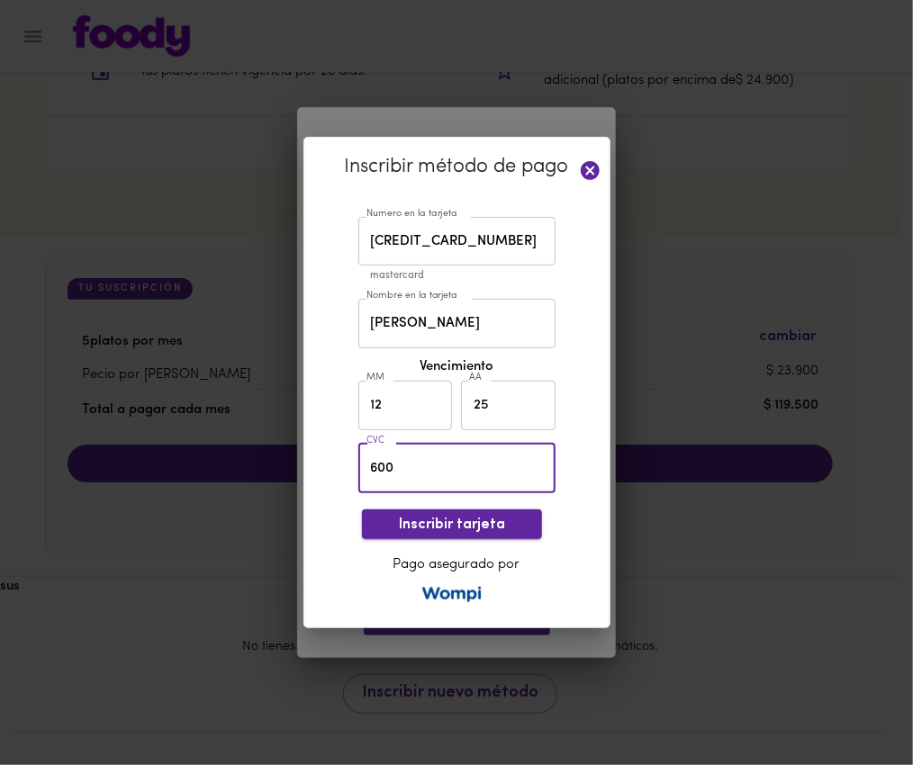
type input "600"
click at [468, 520] on span "Inscribir tarjeta" at bounding box center [451, 525] width 151 height 17
